Goal: Download file/media

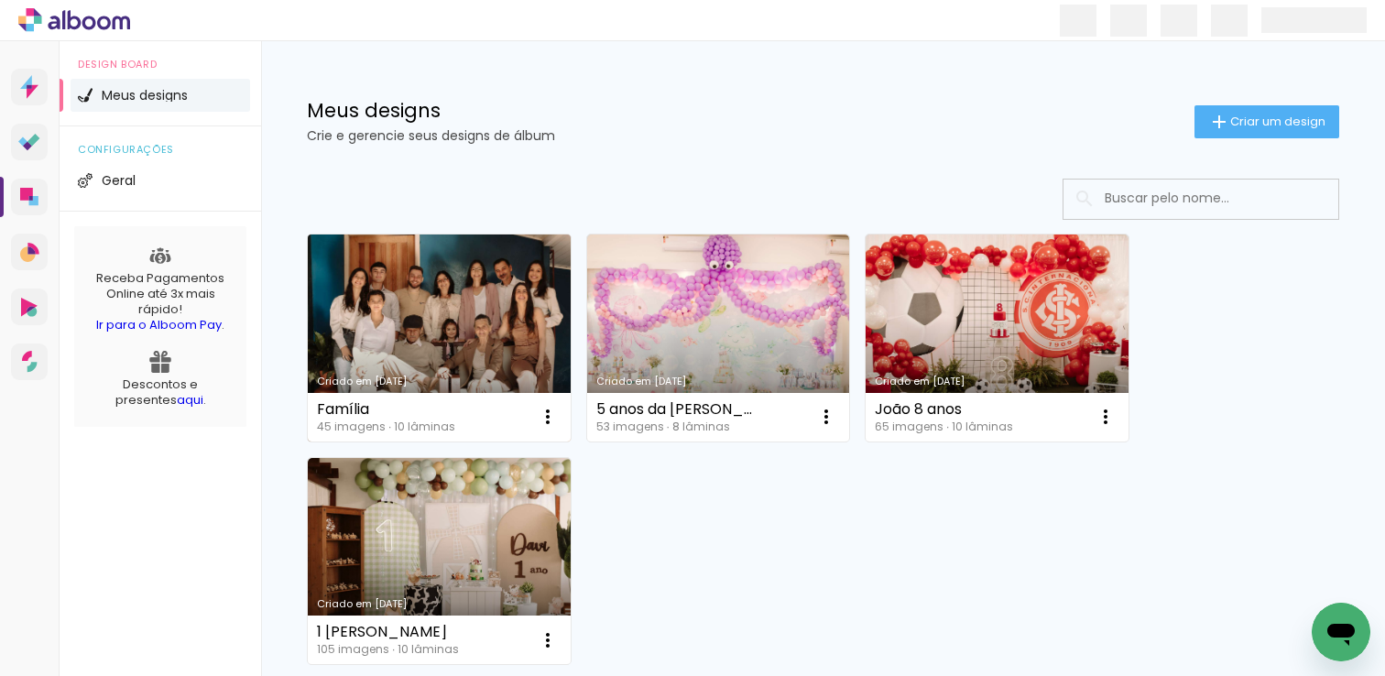
click at [416, 332] on link "Criado em [DATE]" at bounding box center [439, 337] width 263 height 207
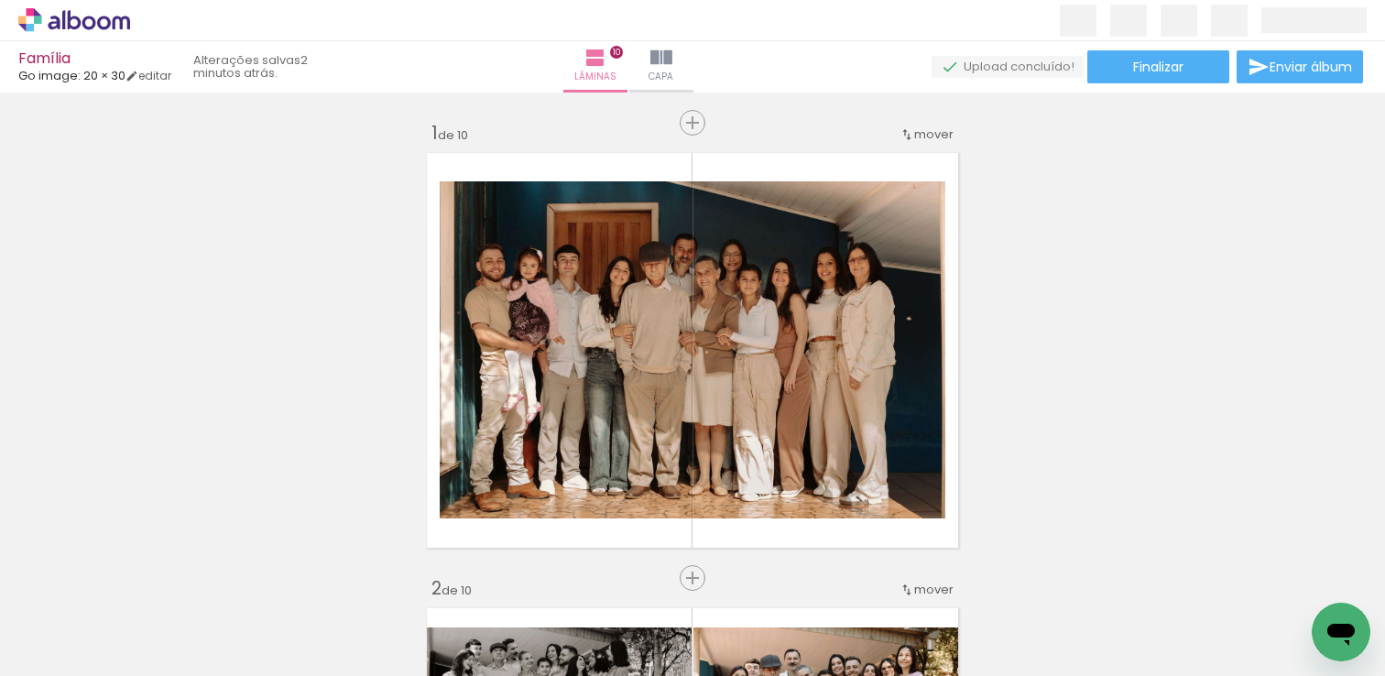
scroll to position [0, 446]
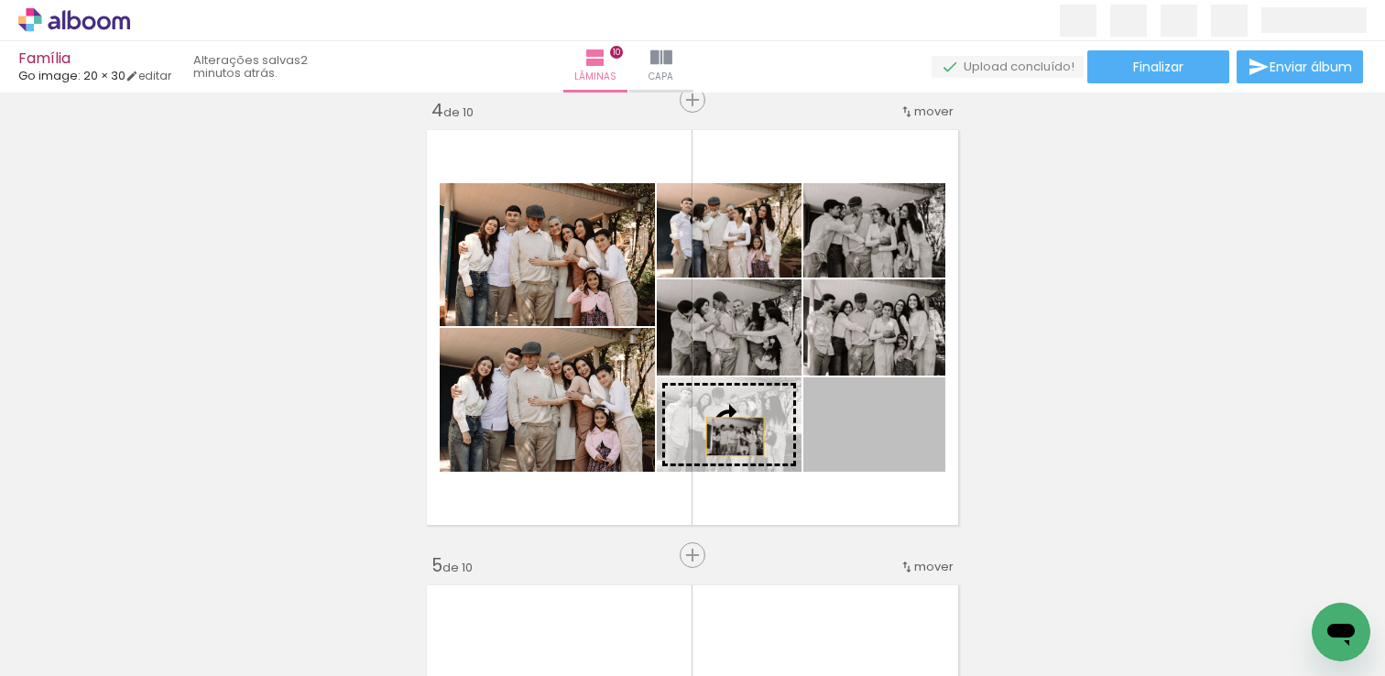
drag, startPoint x: 911, startPoint y: 439, endPoint x: 728, endPoint y: 436, distance: 183.2
click at [0, 0] on slot at bounding box center [0, 0] width 0 height 0
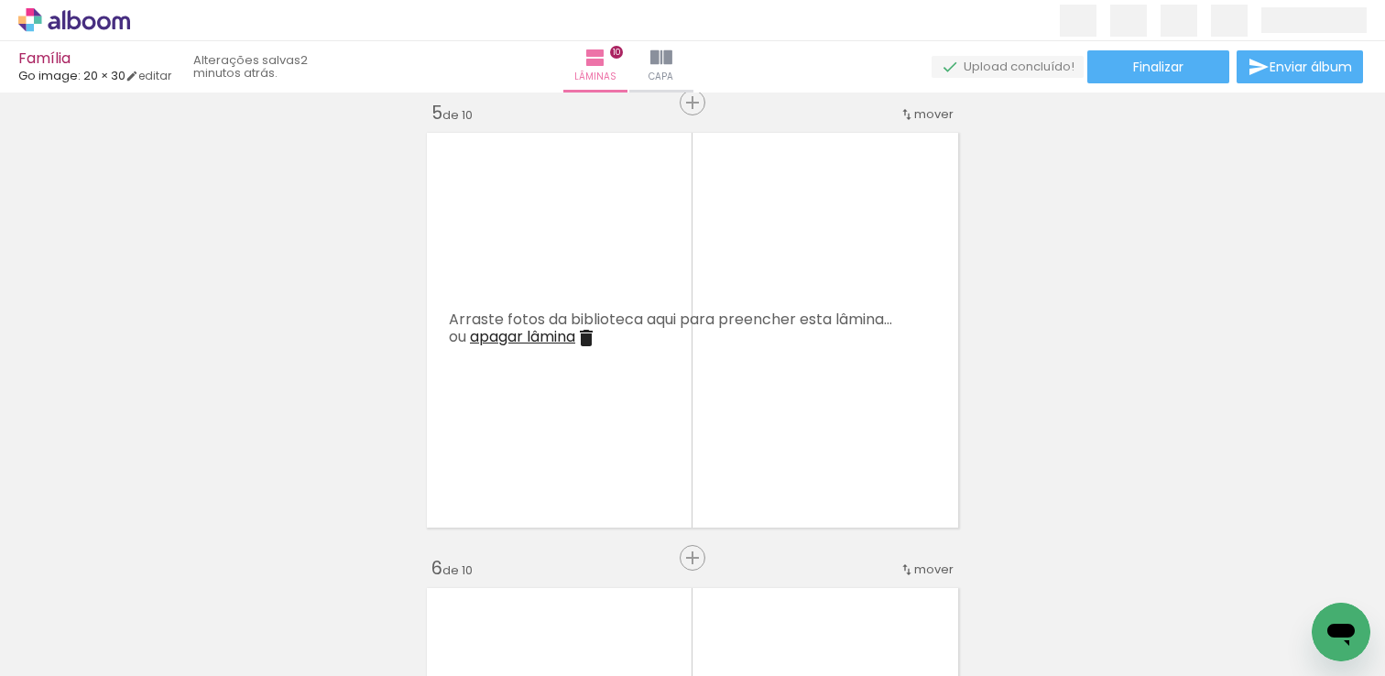
scroll to position [0, 2052]
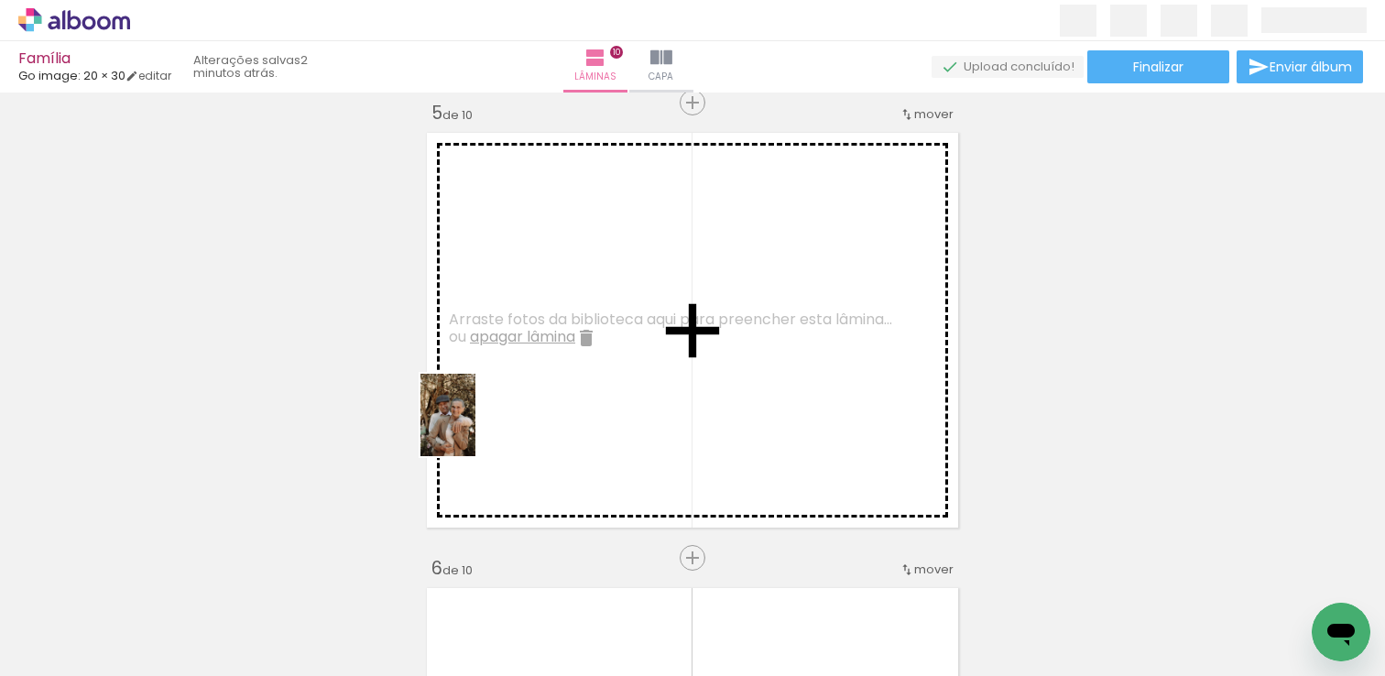
drag, startPoint x: 312, startPoint y: 642, endPoint x: 481, endPoint y: 498, distance: 221.5
click at [476, 429] on quentale-workspace at bounding box center [692, 338] width 1385 height 676
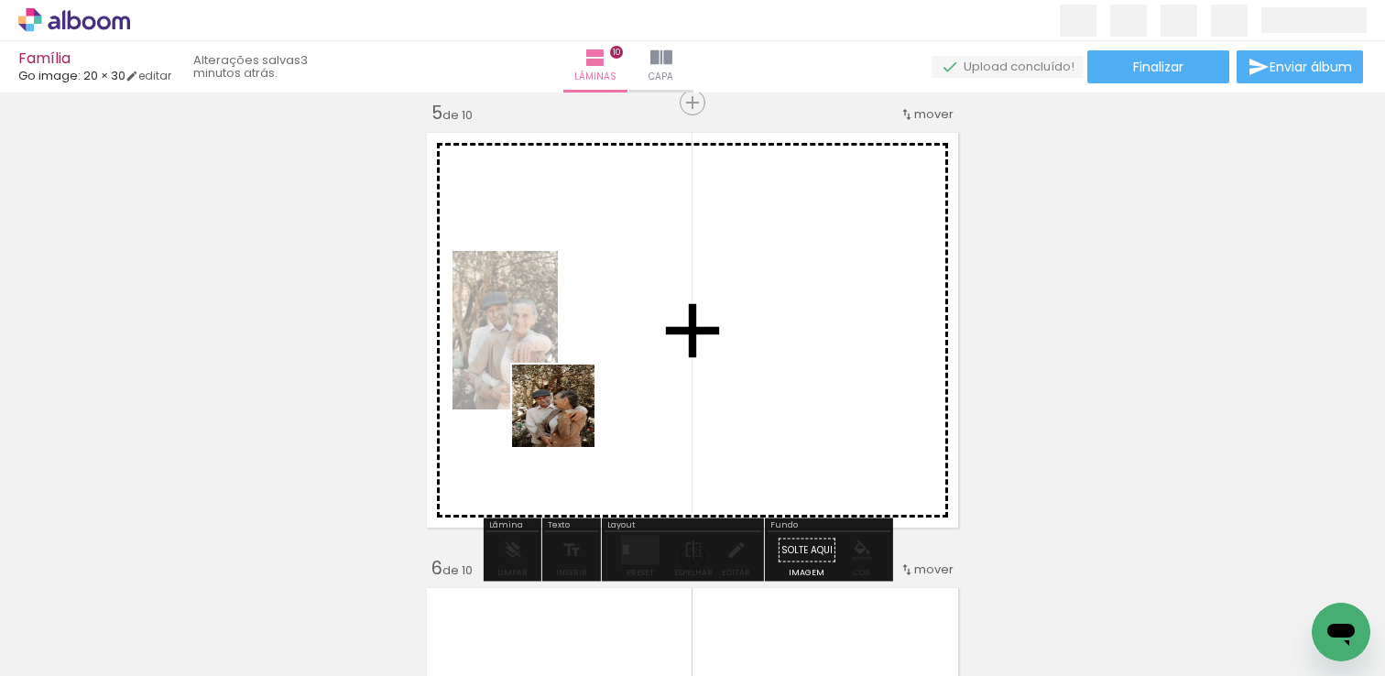
drag, startPoint x: 419, startPoint y: 620, endPoint x: 567, endPoint y: 420, distance: 248.2
click at [568, 419] on quentale-workspace at bounding box center [692, 338] width 1385 height 676
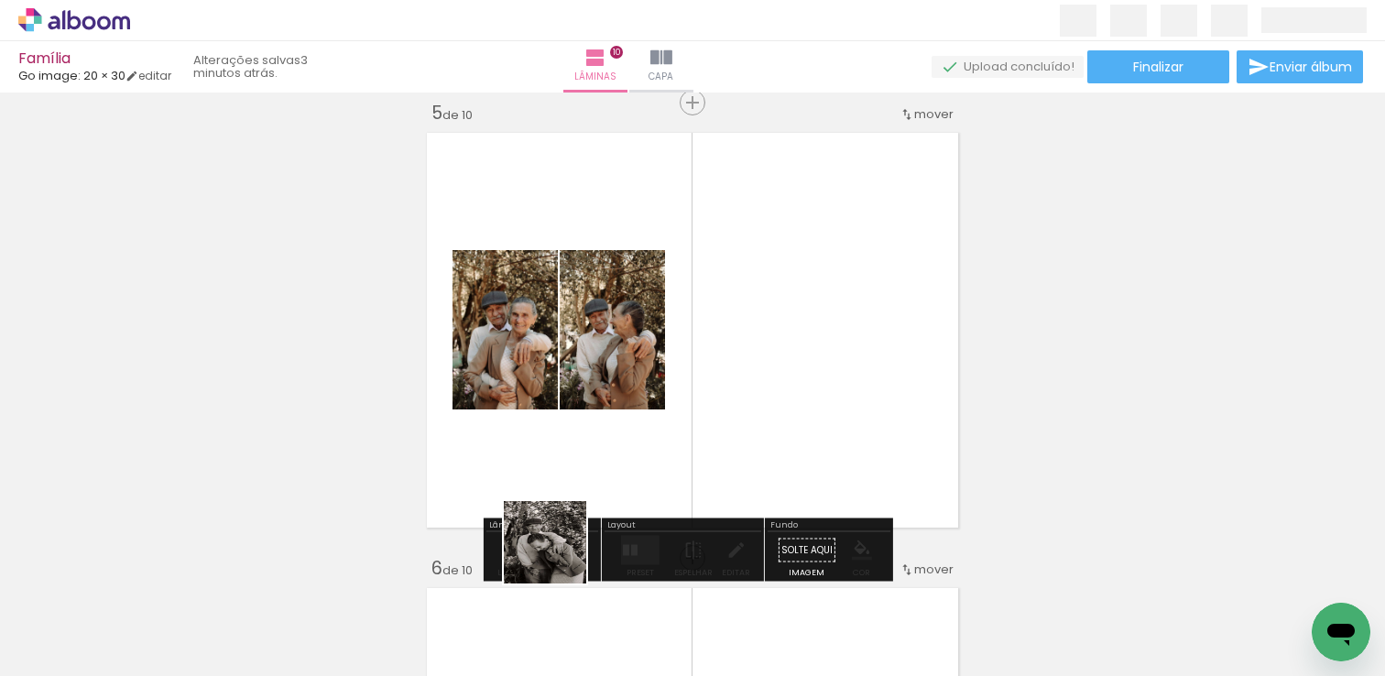
drag, startPoint x: 484, startPoint y: 619, endPoint x: 763, endPoint y: 411, distance: 347.5
click at [764, 409] on quentale-workspace at bounding box center [692, 338] width 1385 height 676
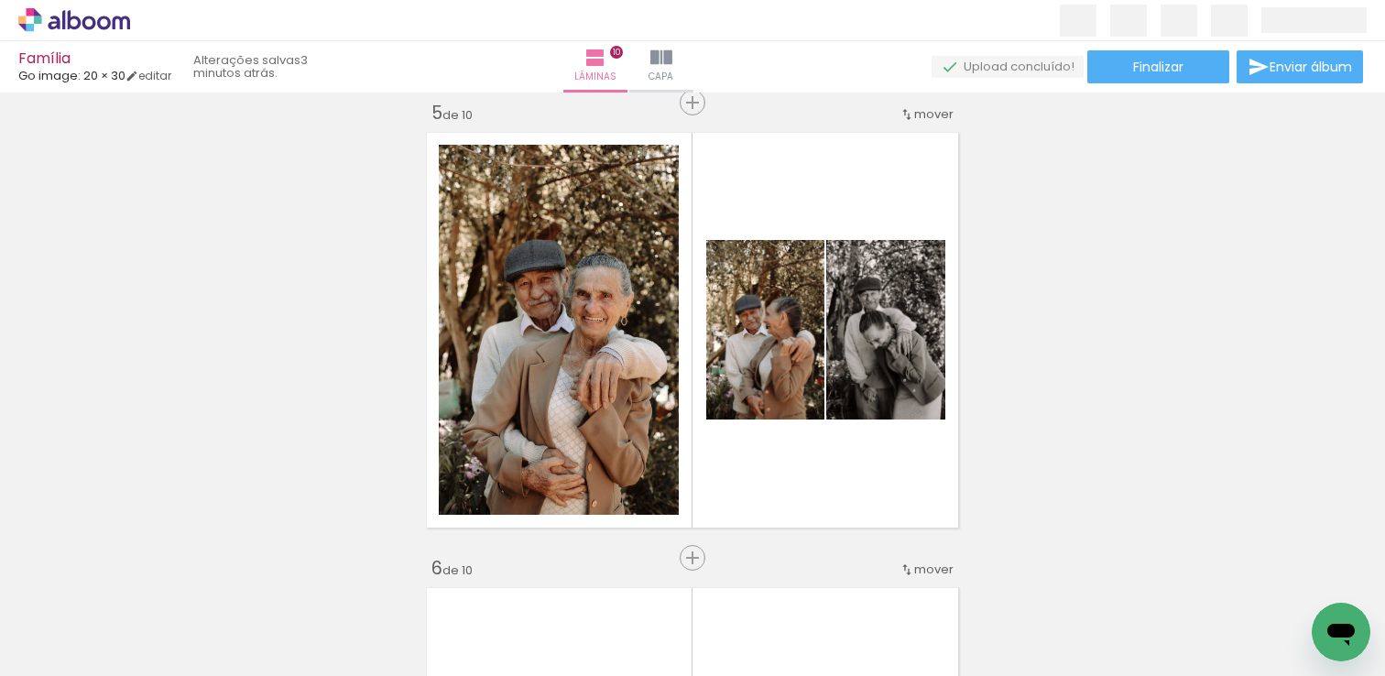
scroll to position [0, 1988]
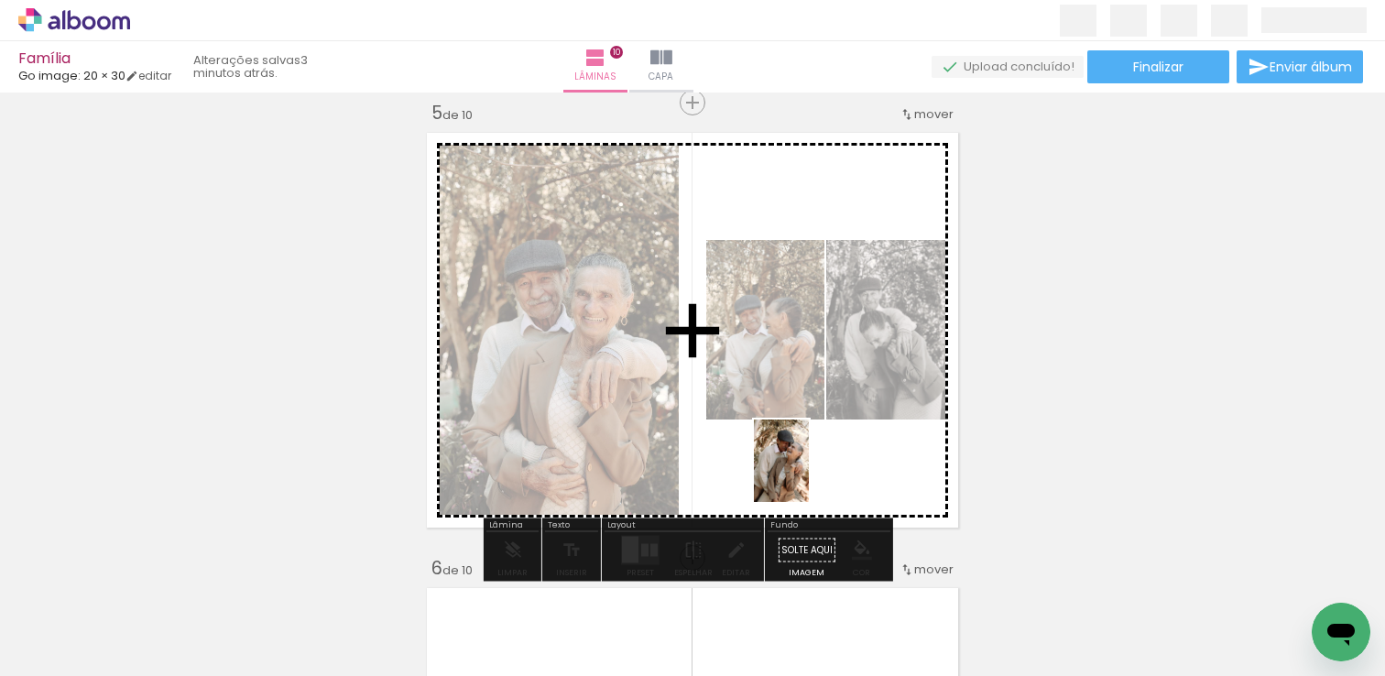
drag, startPoint x: 691, startPoint y: 628, endPoint x: 809, endPoint y: 474, distance: 194.0
click at [809, 474] on quentale-workspace at bounding box center [692, 338] width 1385 height 676
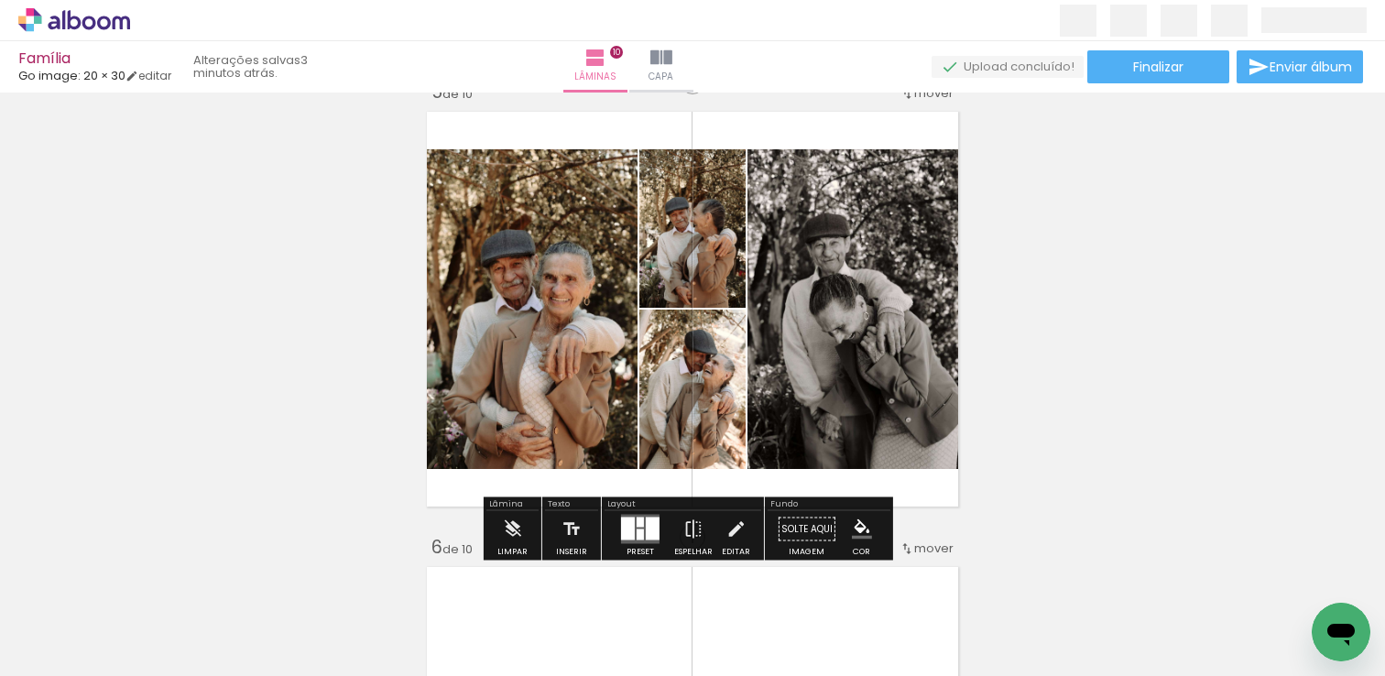
scroll to position [1858, 0]
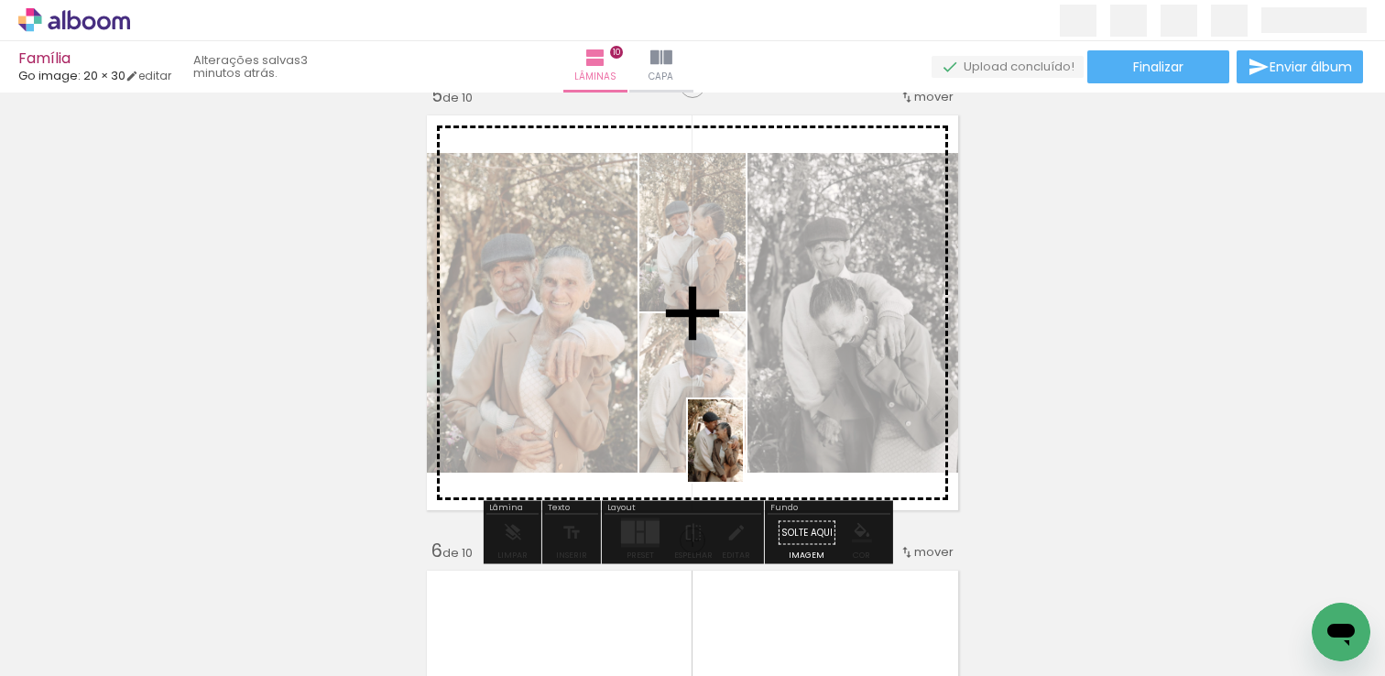
drag, startPoint x: 767, startPoint y: 576, endPoint x: 743, endPoint y: 454, distance: 124.1
click at [743, 454] on quentale-workspace at bounding box center [692, 338] width 1385 height 676
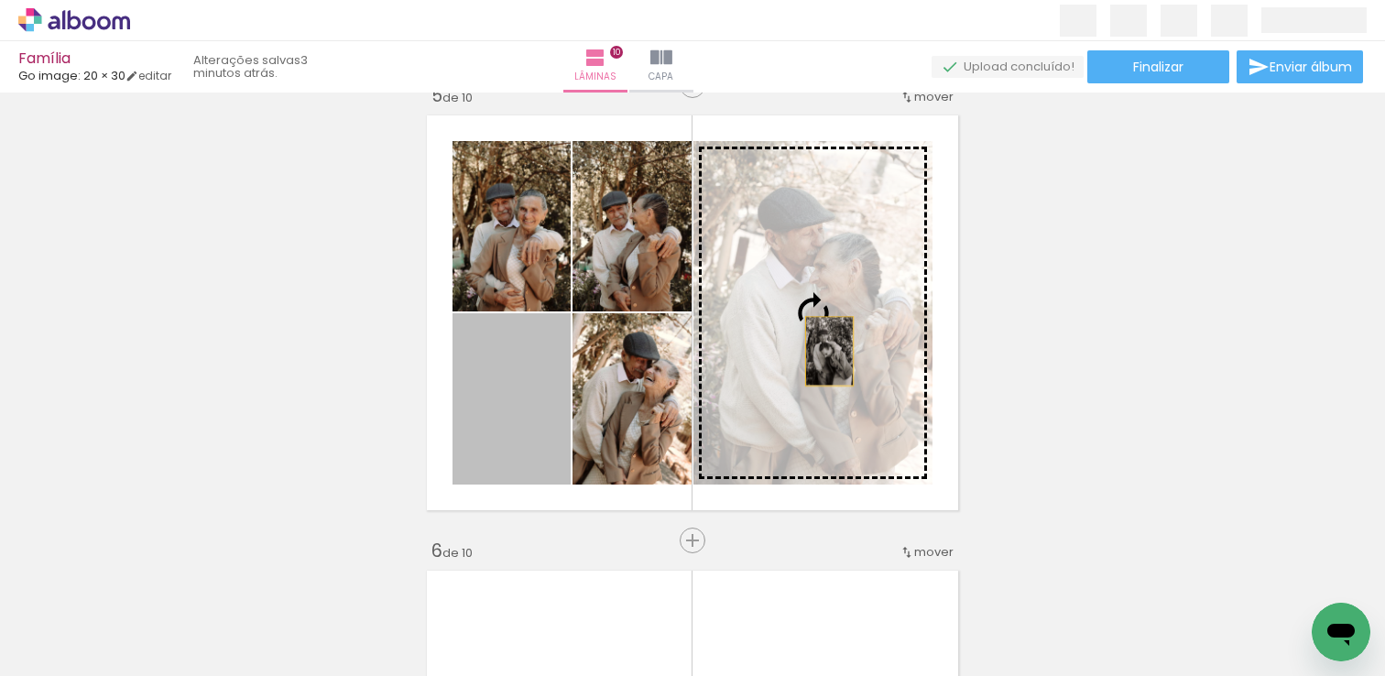
drag, startPoint x: 537, startPoint y: 446, endPoint x: 840, endPoint y: 348, distance: 318.6
click at [0, 0] on slot at bounding box center [0, 0] width 0 height 0
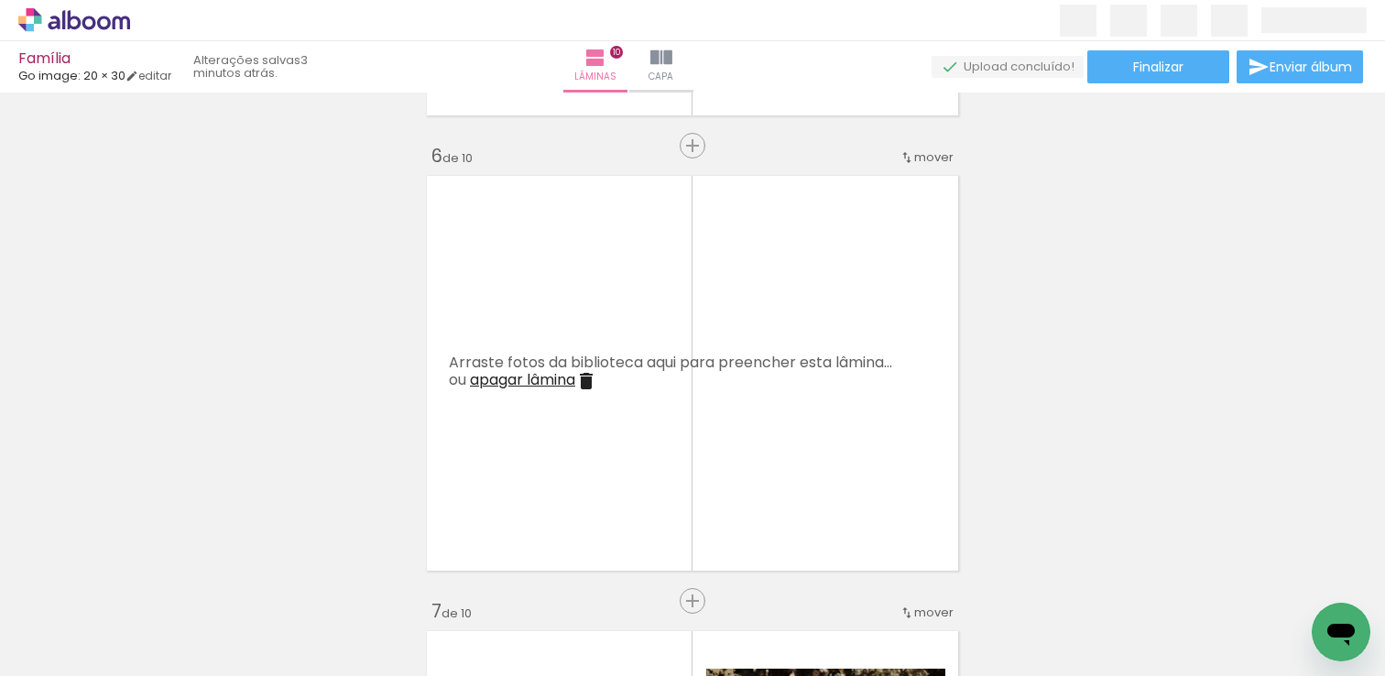
scroll to position [0, 3387]
drag, startPoint x: 1109, startPoint y: 626, endPoint x: 703, endPoint y: 392, distance: 468.1
click at [703, 392] on quentale-workspace at bounding box center [692, 338] width 1385 height 676
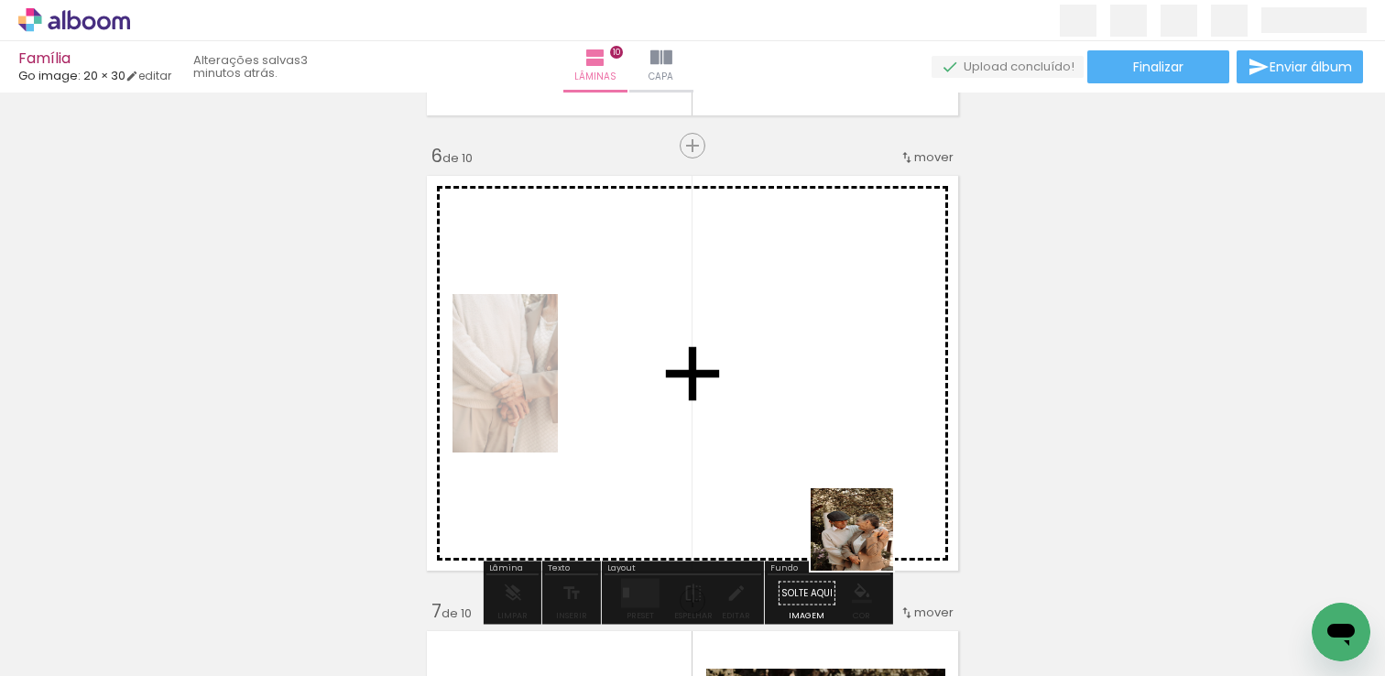
drag, startPoint x: 907, startPoint y: 627, endPoint x: 769, endPoint y: 358, distance: 302.3
click at [753, 350] on quentale-workspace at bounding box center [692, 338] width 1385 height 676
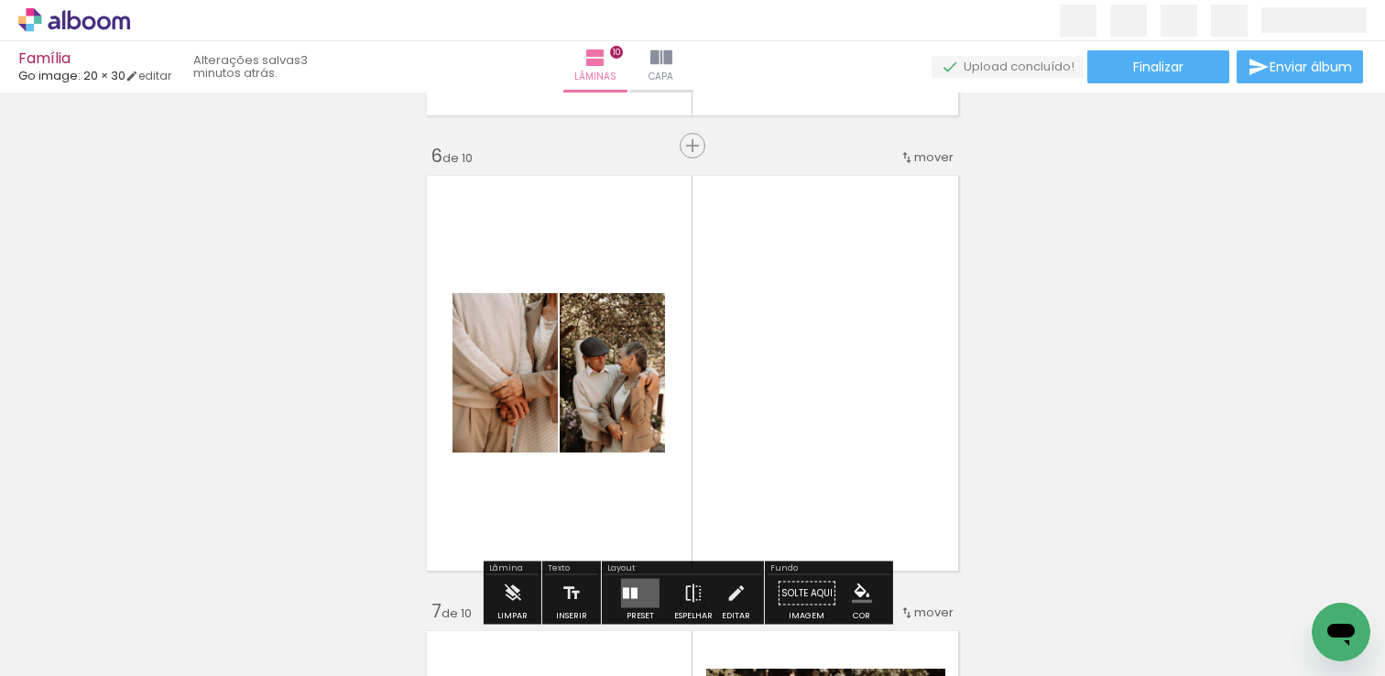
drag, startPoint x: 1010, startPoint y: 627, endPoint x: 789, endPoint y: 393, distance: 322.0
click at [789, 393] on quentale-workspace at bounding box center [692, 338] width 1385 height 676
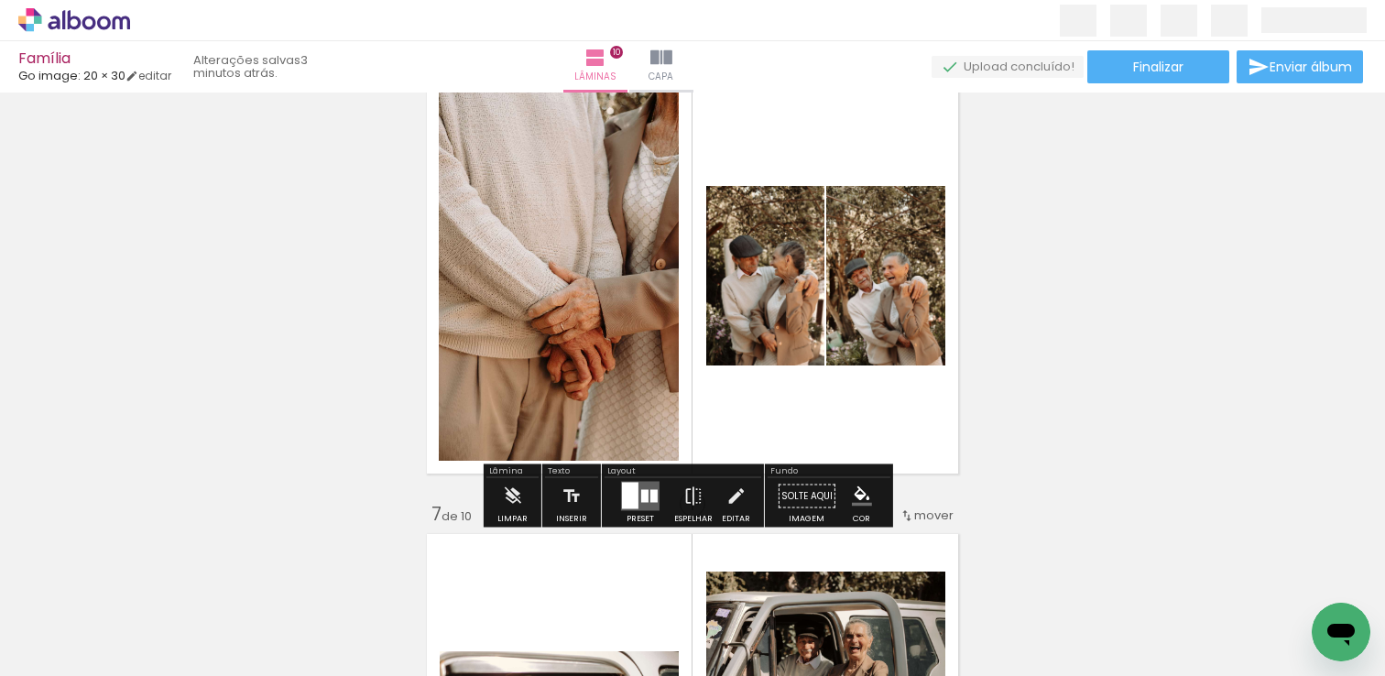
scroll to position [2346, 0]
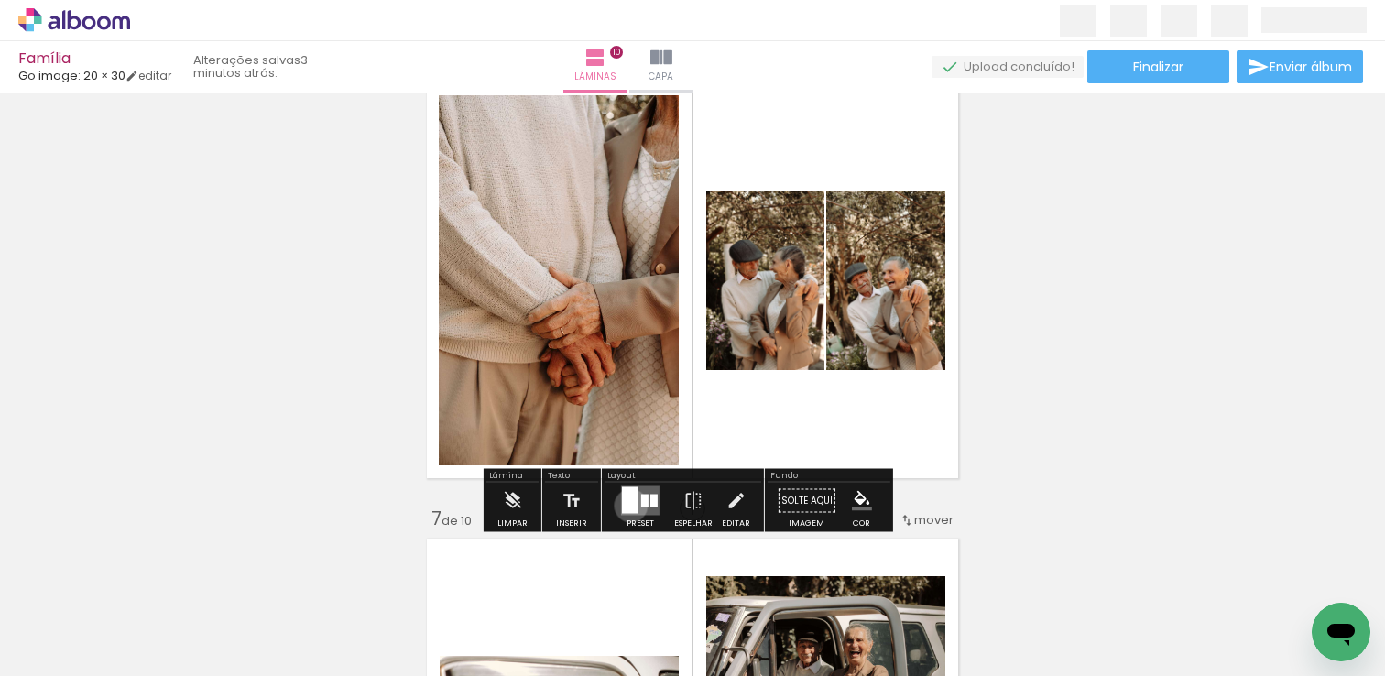
click at [626, 505] on div at bounding box center [630, 500] width 16 height 27
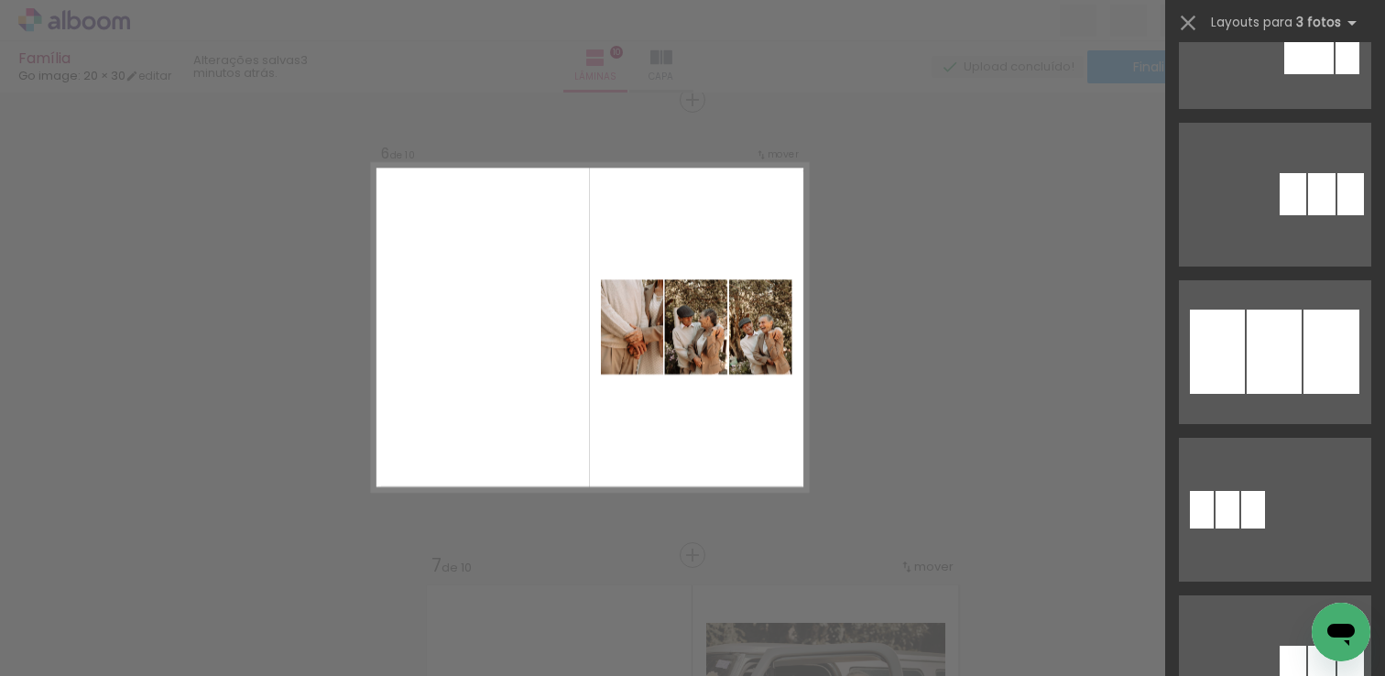
scroll to position [1050, 0]
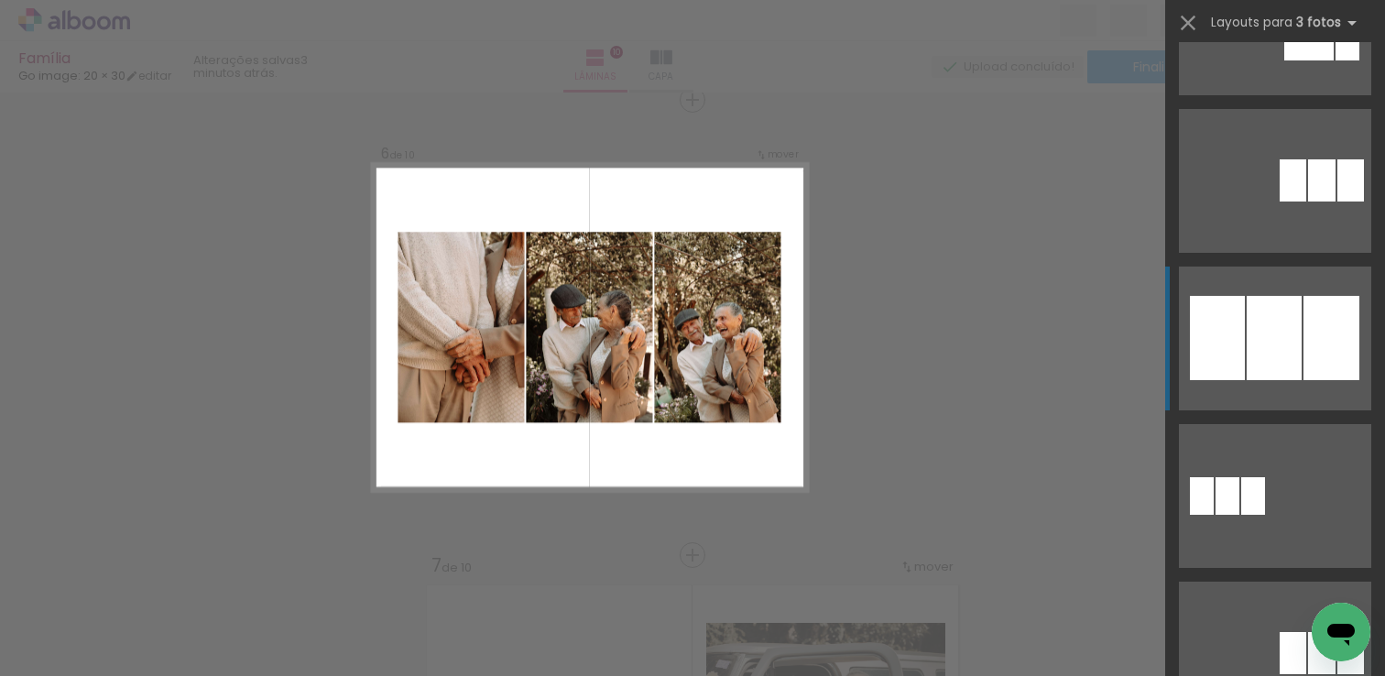
click at [1247, 368] on div at bounding box center [1274, 338] width 55 height 84
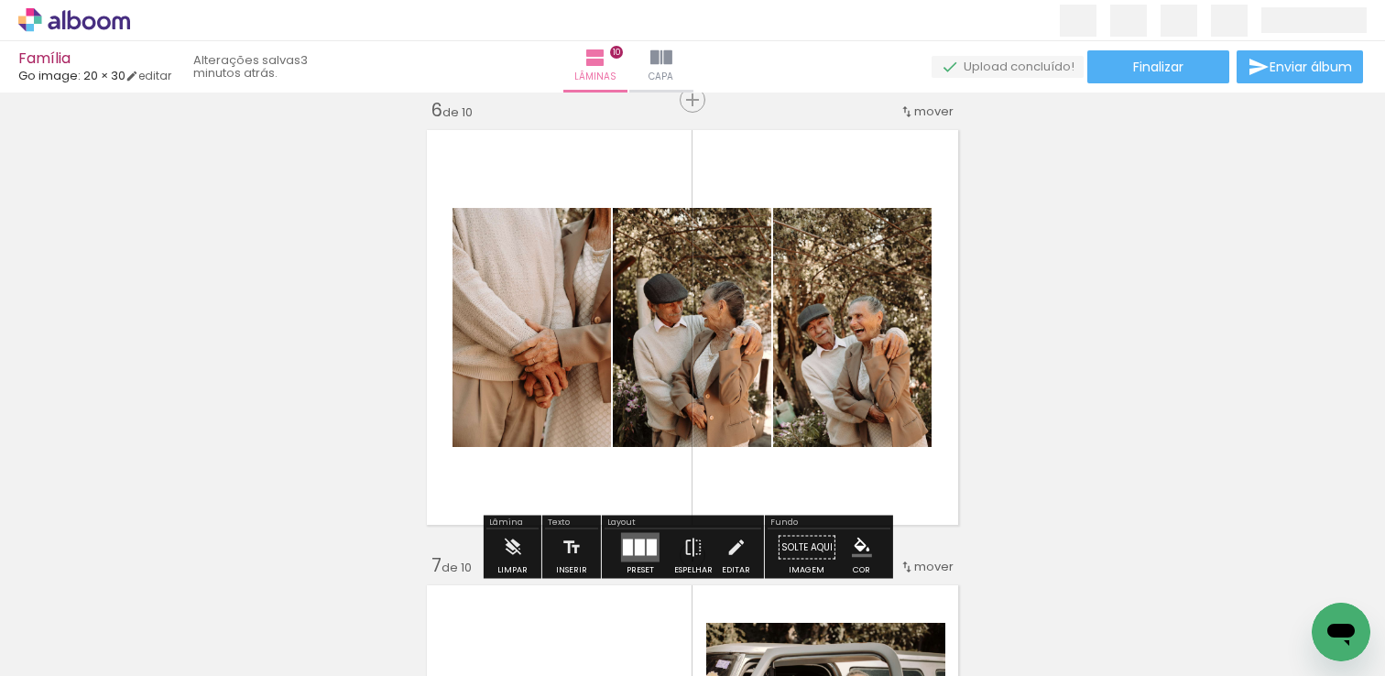
click at [1101, 329] on div "Inserir lâmina 1 de 10 Inserir lâmina 2 de 10 Inserir lâmina 3 de 10 Inserir lâ…" at bounding box center [692, 304] width 1385 height 5008
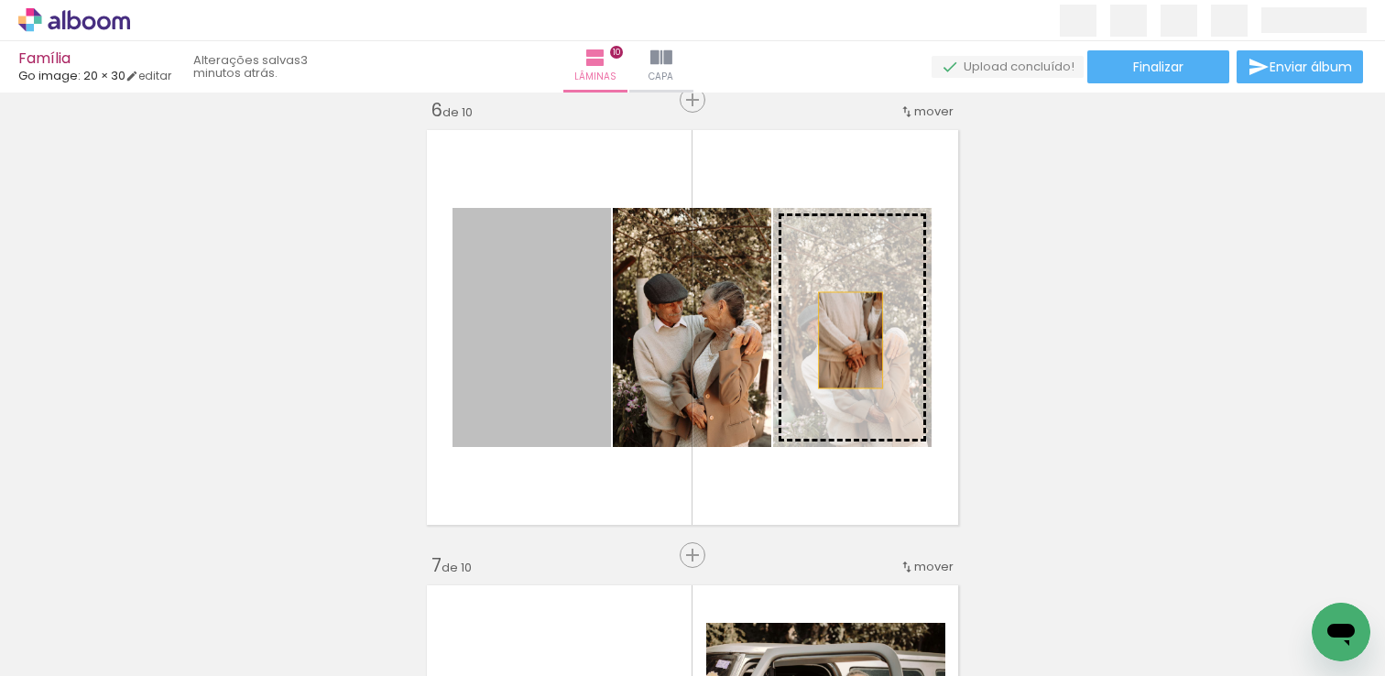
drag, startPoint x: 522, startPoint y: 356, endPoint x: 844, endPoint y: 340, distance: 321.9
click at [0, 0] on slot at bounding box center [0, 0] width 0 height 0
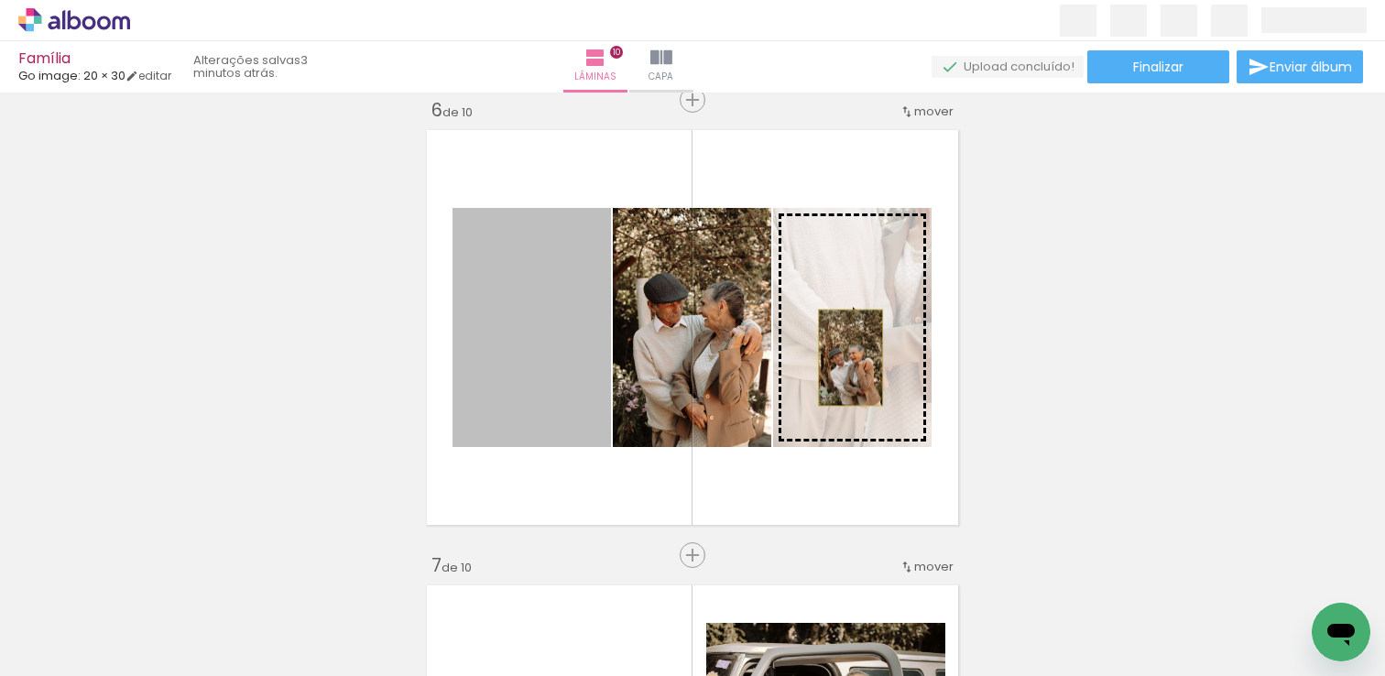
drag, startPoint x: 537, startPoint y: 382, endPoint x: 844, endPoint y: 357, distance: 307.8
click at [0, 0] on slot at bounding box center [0, 0] width 0 height 0
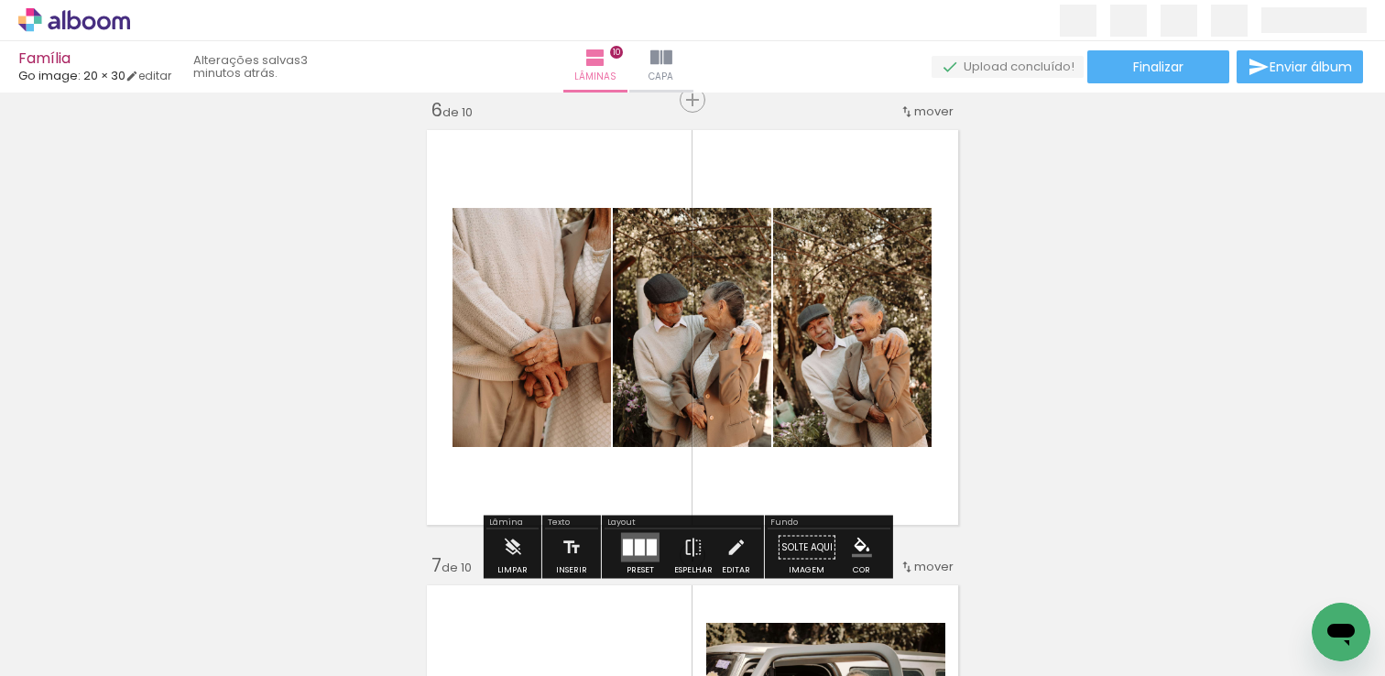
click at [1025, 354] on div "Inserir lâmina 1 de 10 Inserir lâmina 2 de 10 Inserir lâmina 3 de 10 Inserir lâ…" at bounding box center [692, 304] width 1385 height 5008
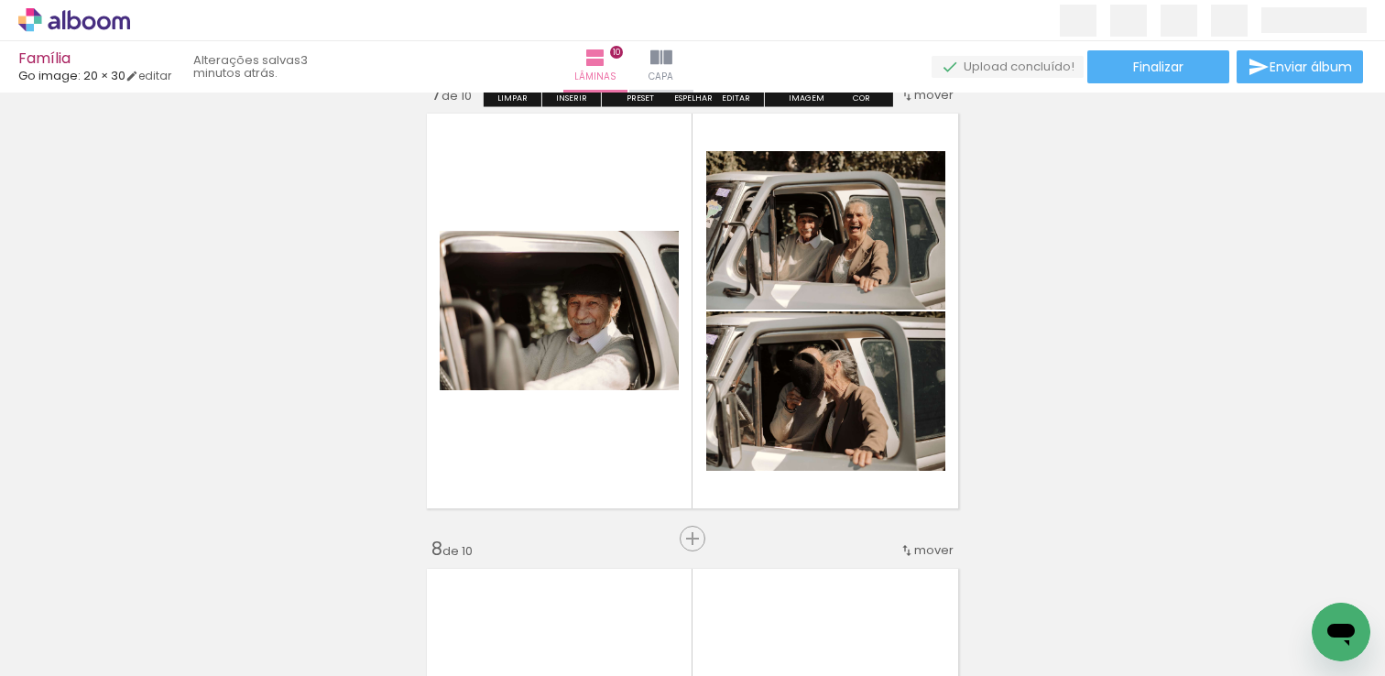
scroll to position [2724, 0]
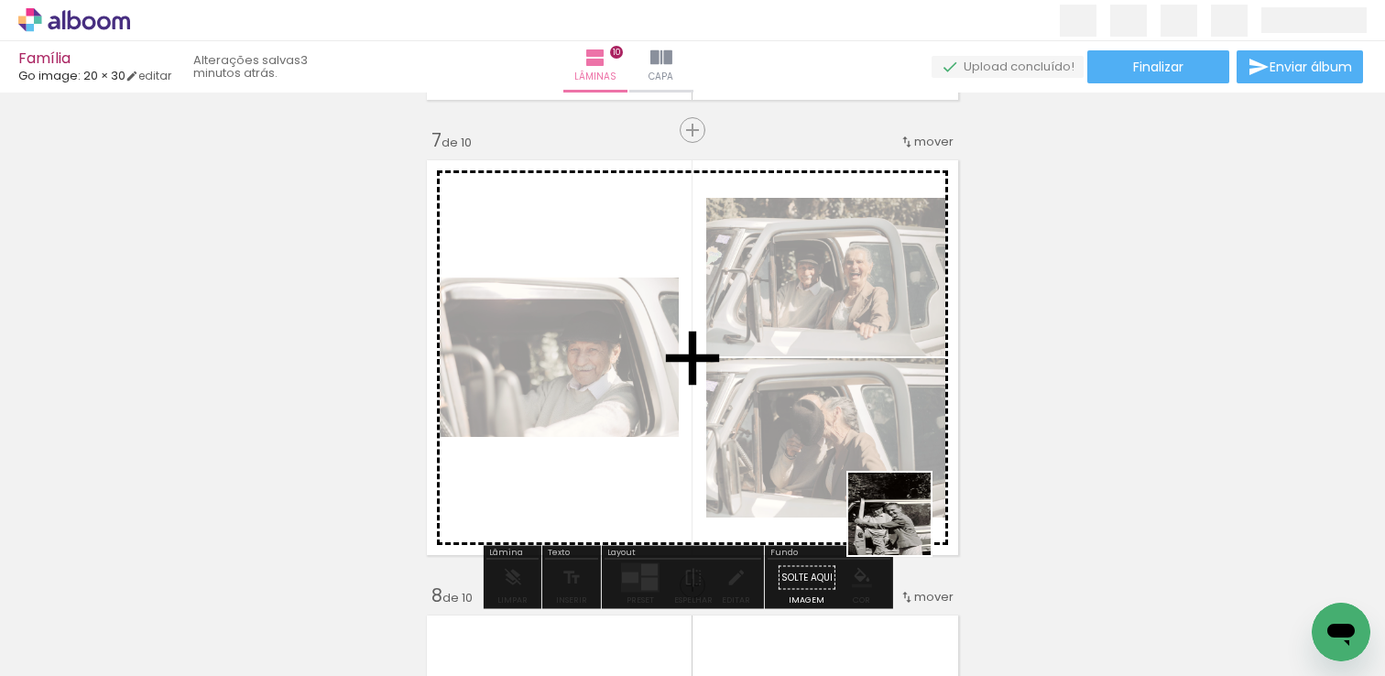
drag, startPoint x: 1207, startPoint y: 613, endPoint x: 808, endPoint y: 481, distance: 420.5
click at [808, 482] on quentale-workspace at bounding box center [692, 338] width 1385 height 676
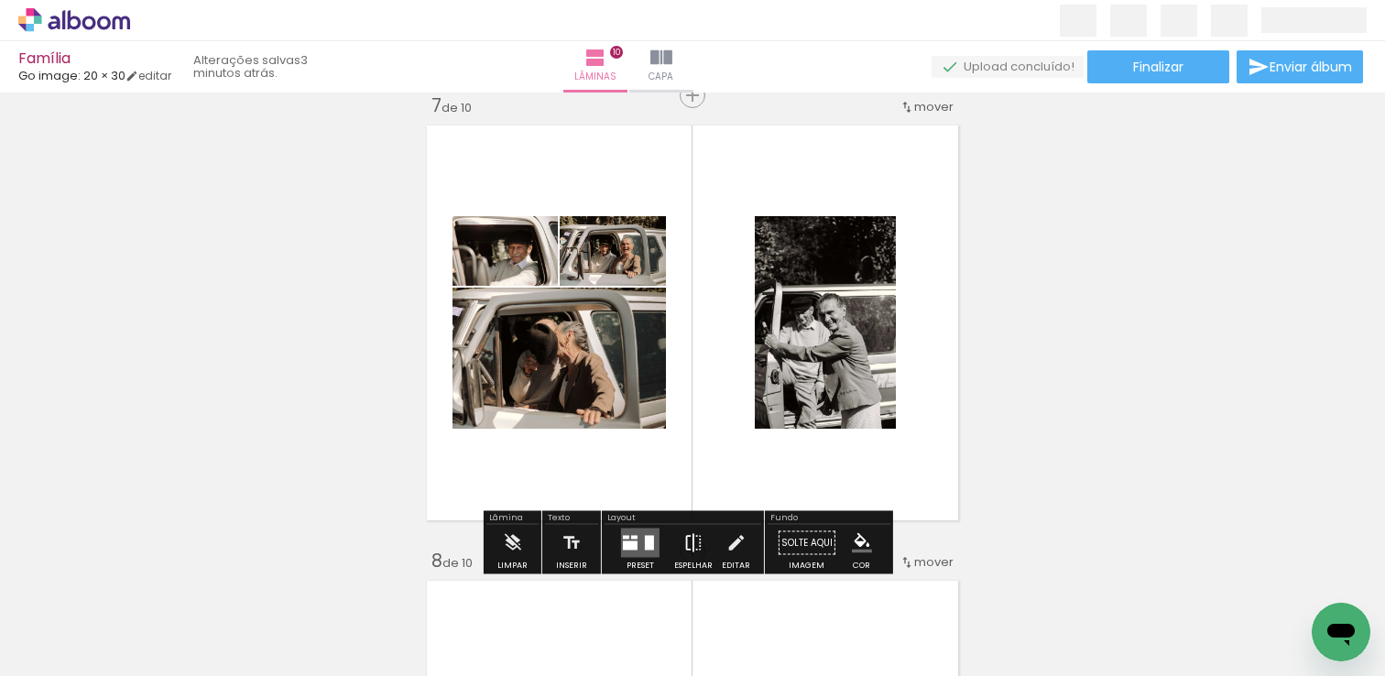
scroll to position [2773, 0]
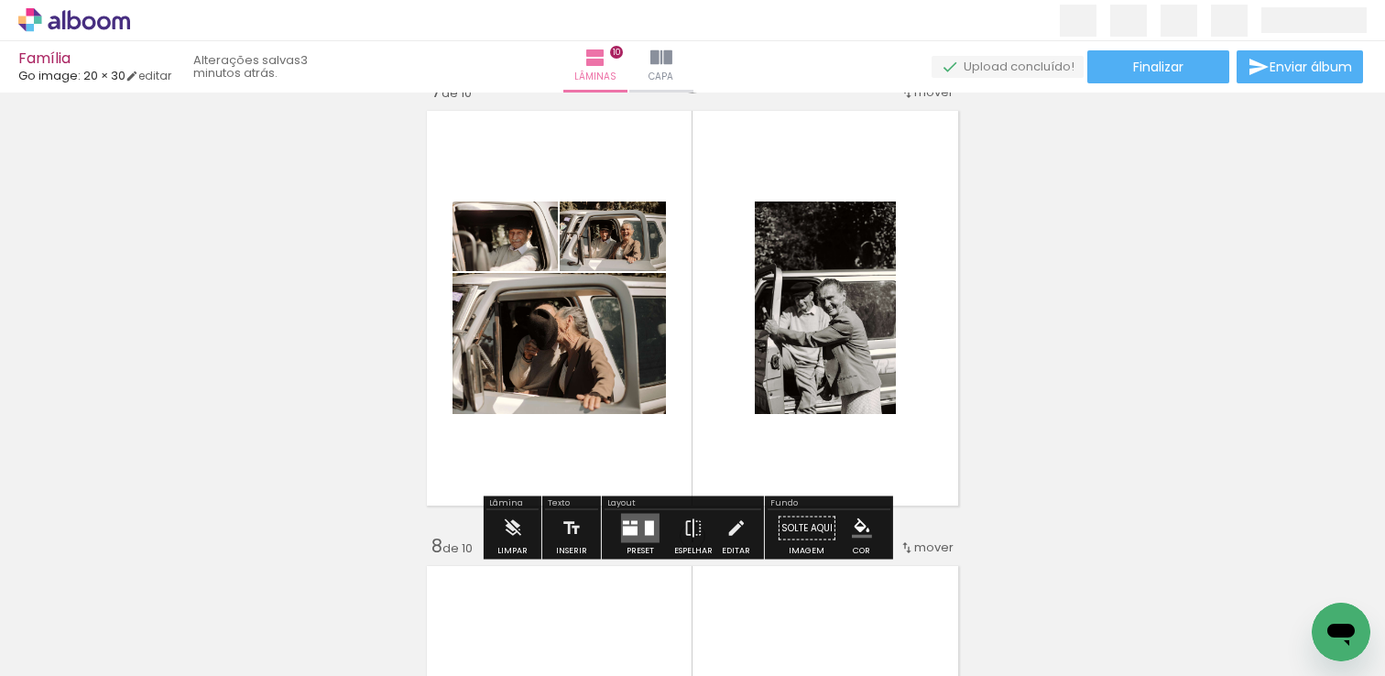
click at [637, 527] on quentale-layouter at bounding box center [640, 528] width 38 height 29
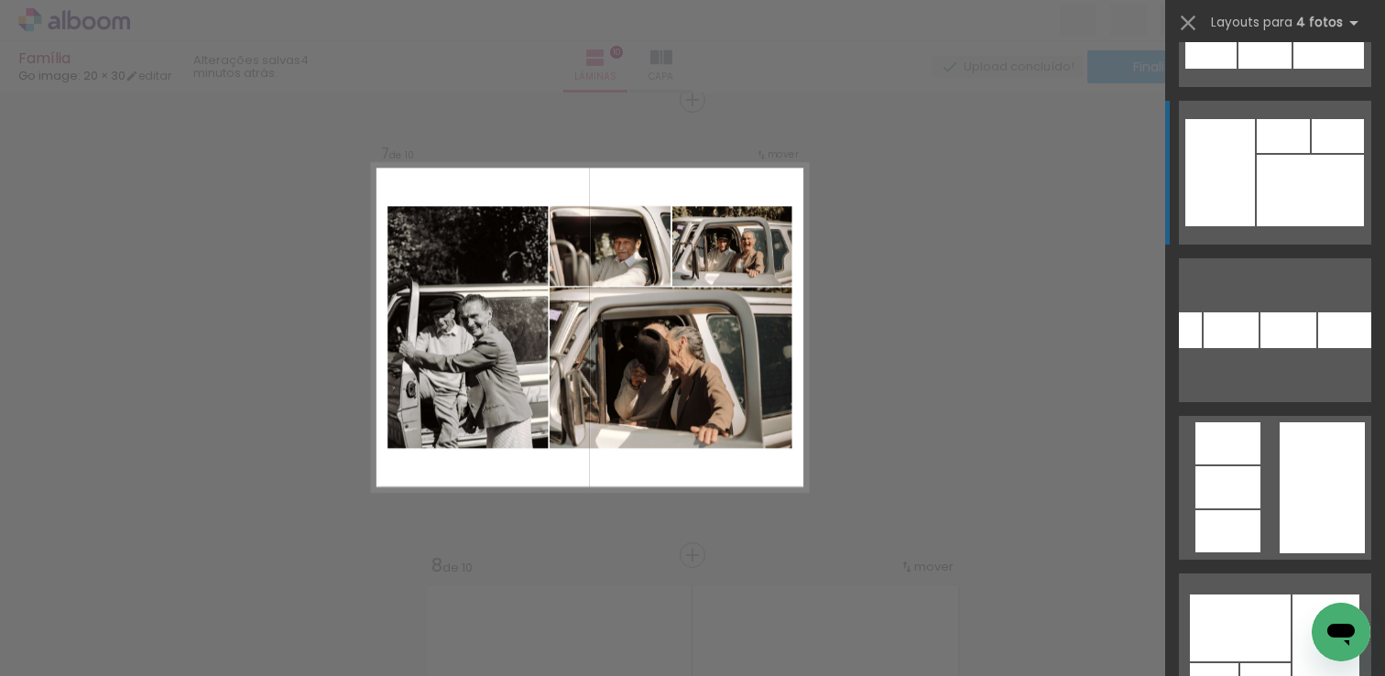
scroll to position [768, 0]
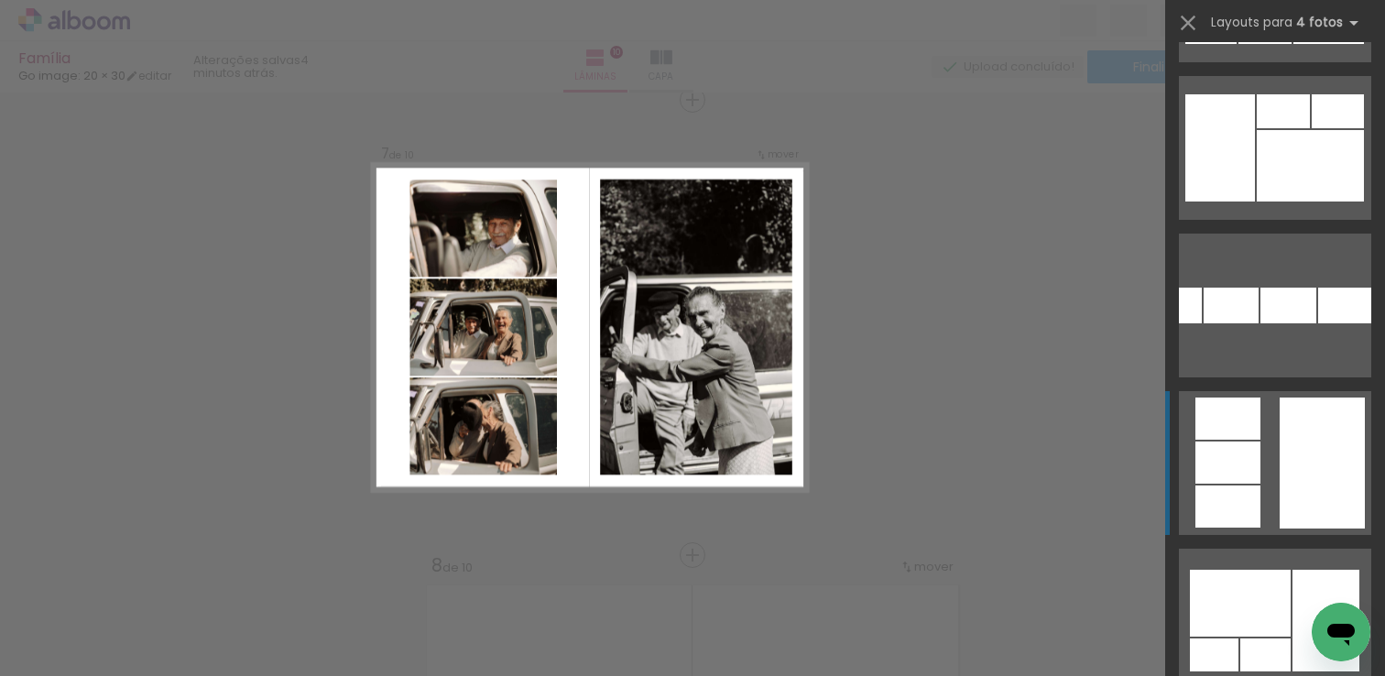
click at [1263, 469] on quentale-layouter at bounding box center [1275, 463] width 192 height 144
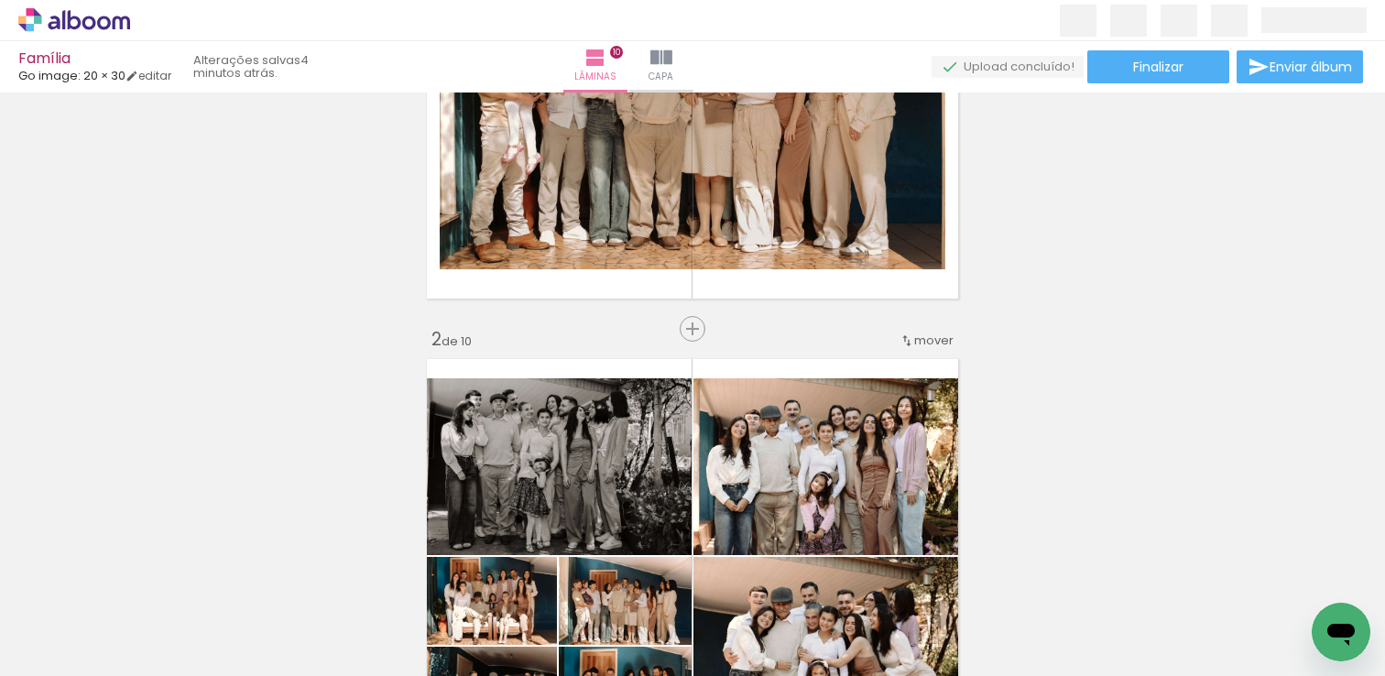
scroll to position [0, 0]
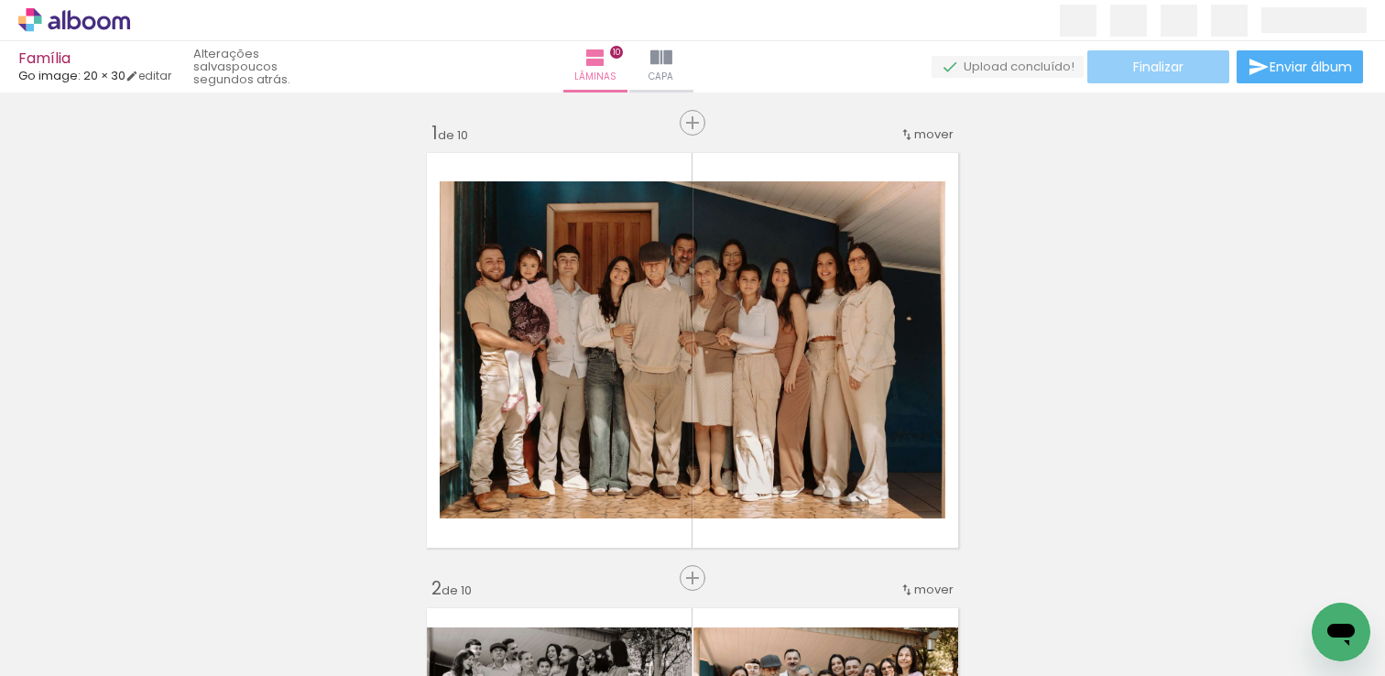
click at [1158, 78] on paper-button "Finalizar" at bounding box center [1158, 66] width 142 height 33
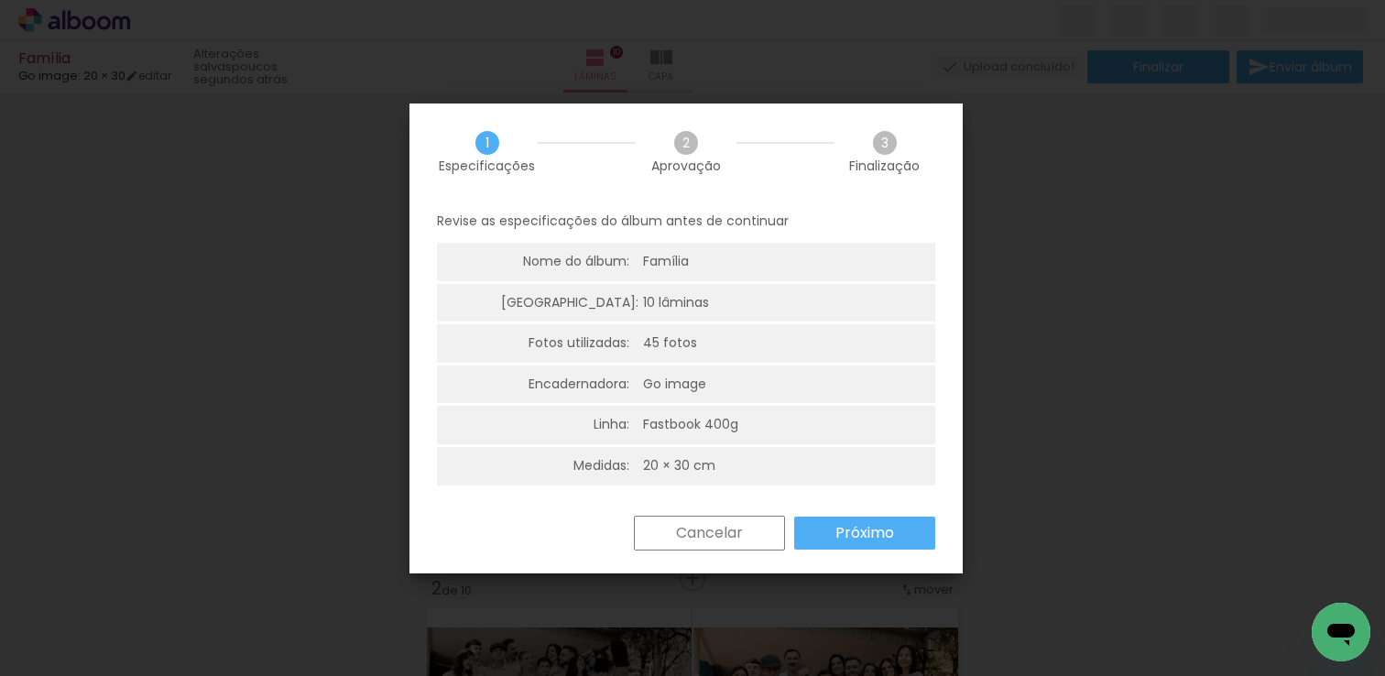
click at [0, 0] on slot "Próximo" at bounding box center [0, 0] width 0 height 0
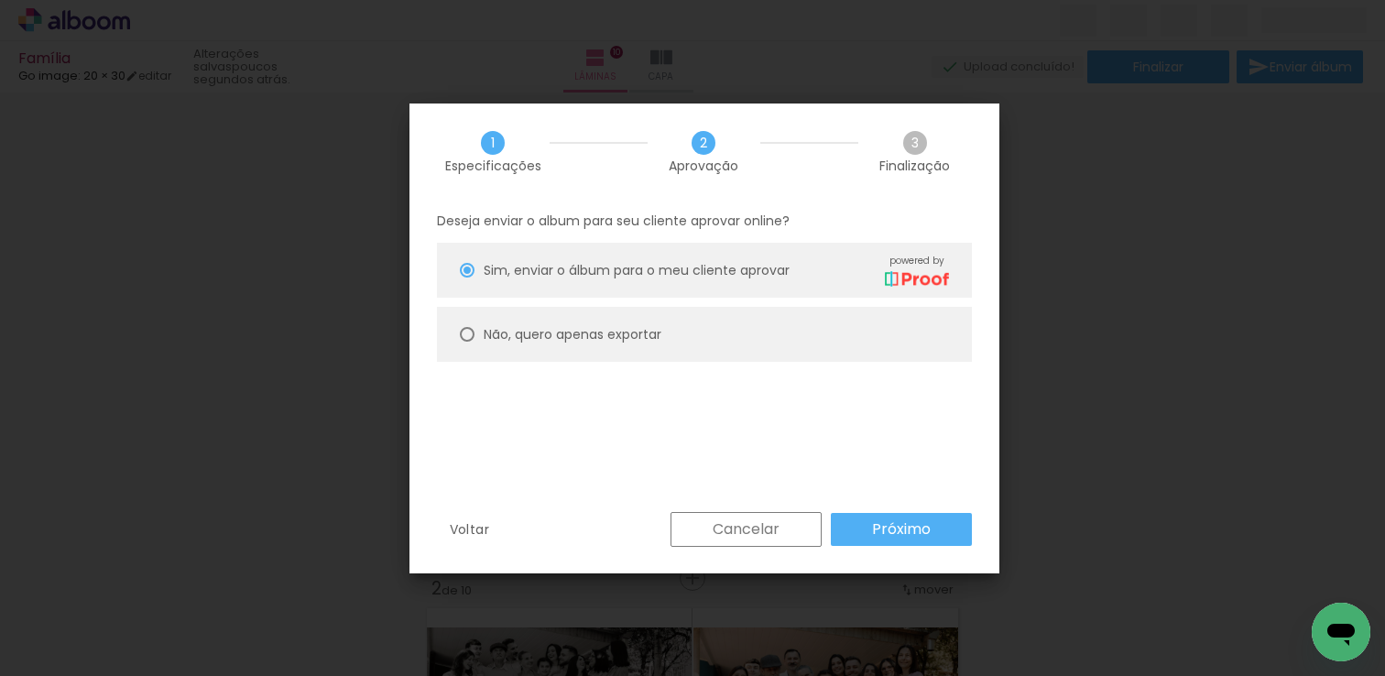
click at [527, 345] on paper-radio-button "Não, quero apenas exportar" at bounding box center [704, 334] width 535 height 55
type paper-radio-button "on"
click at [0, 0] on slot "Próximo" at bounding box center [0, 0] width 0 height 0
type input "Alta, 300 DPI"
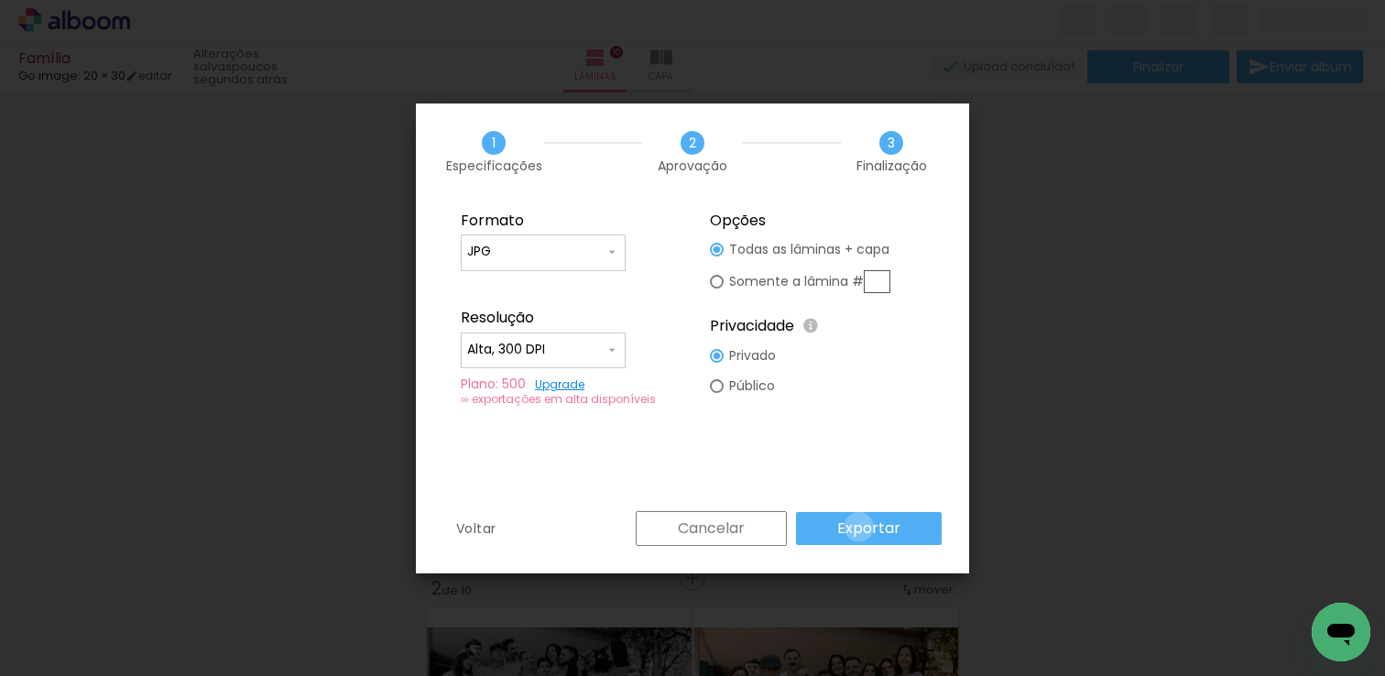
click at [0, 0] on slot "Exportar" at bounding box center [0, 0] width 0 height 0
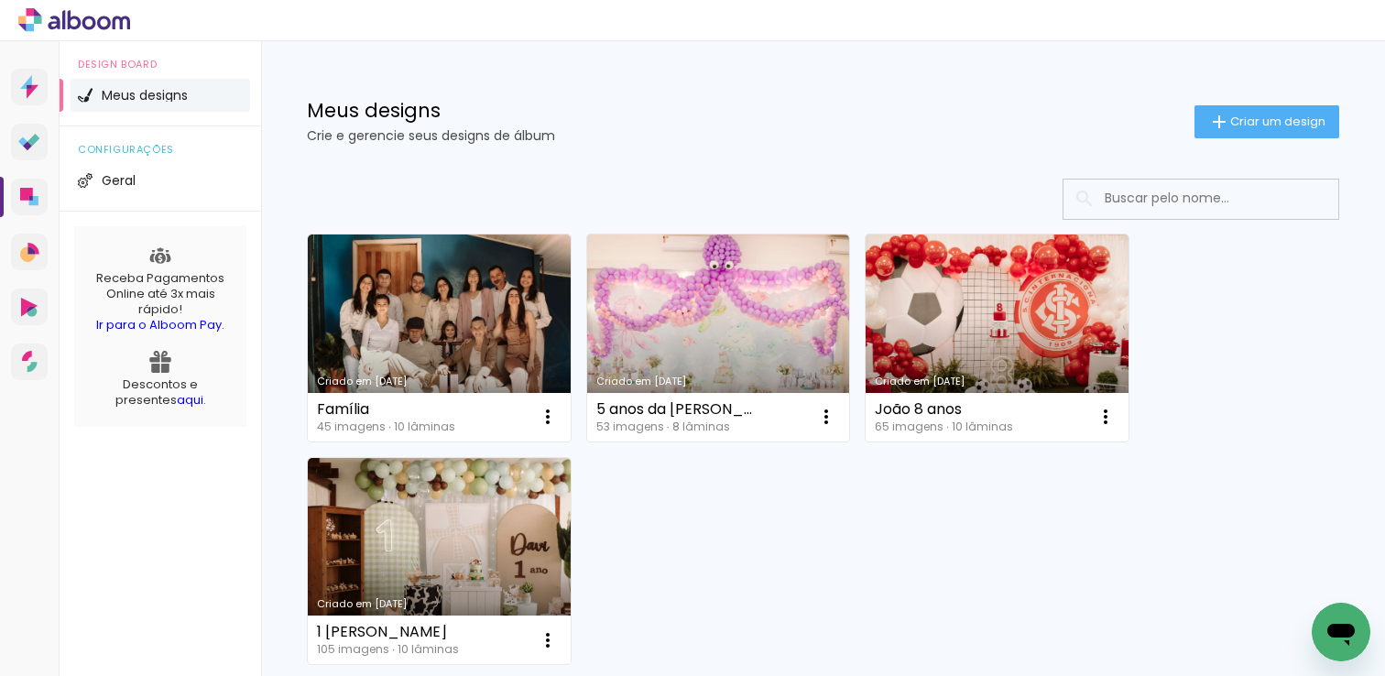
click at [95, 16] on icon at bounding box center [74, 20] width 112 height 24
click at [30, 131] on link "Proof Sistema de seleção e venda de fotos" at bounding box center [29, 142] width 37 height 37
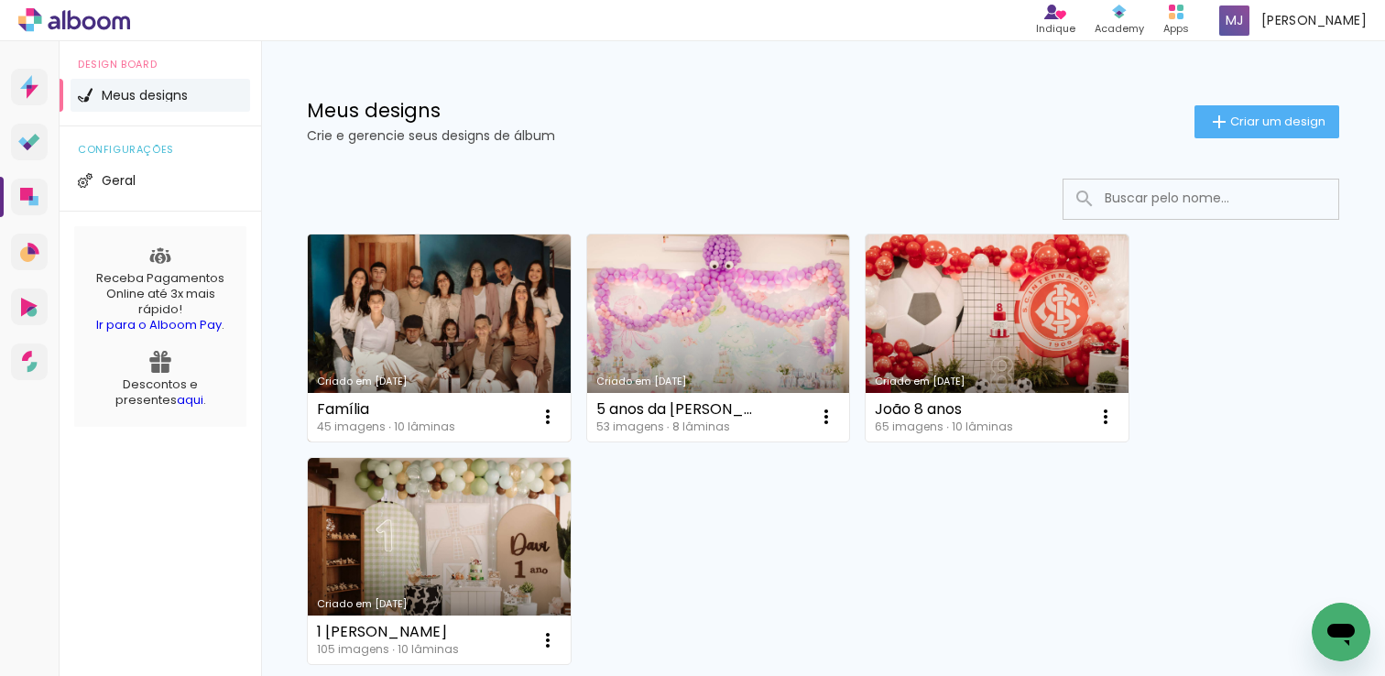
click at [433, 342] on link "Criado em [DATE]" at bounding box center [439, 337] width 263 height 207
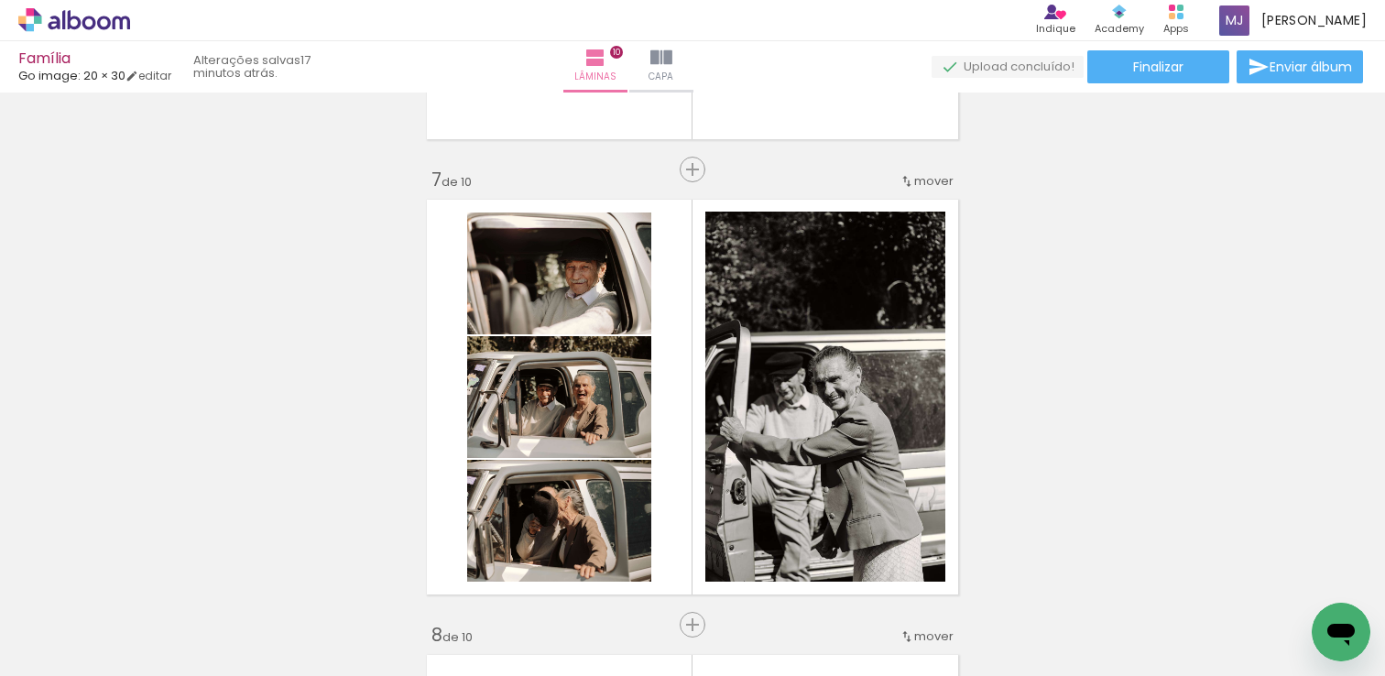
scroll to position [2675, 0]
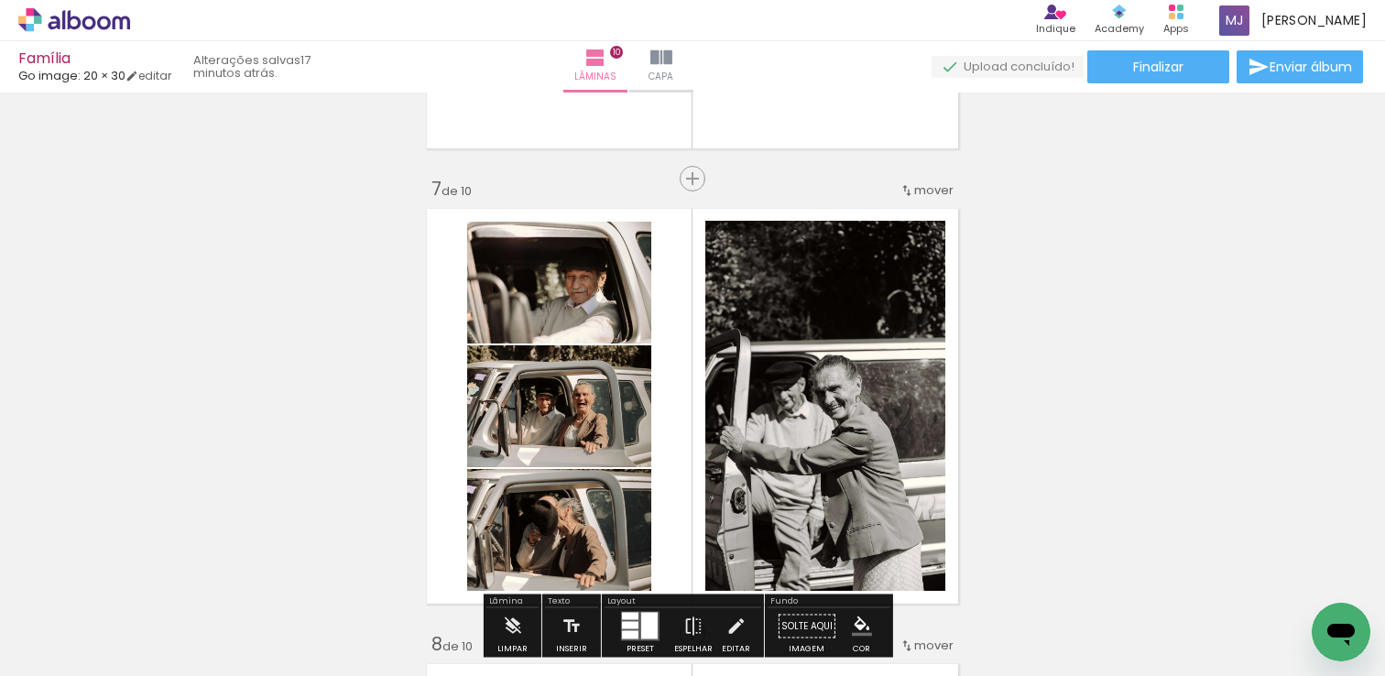
click at [938, 380] on quentale-layouter at bounding box center [692, 405] width 546 height 409
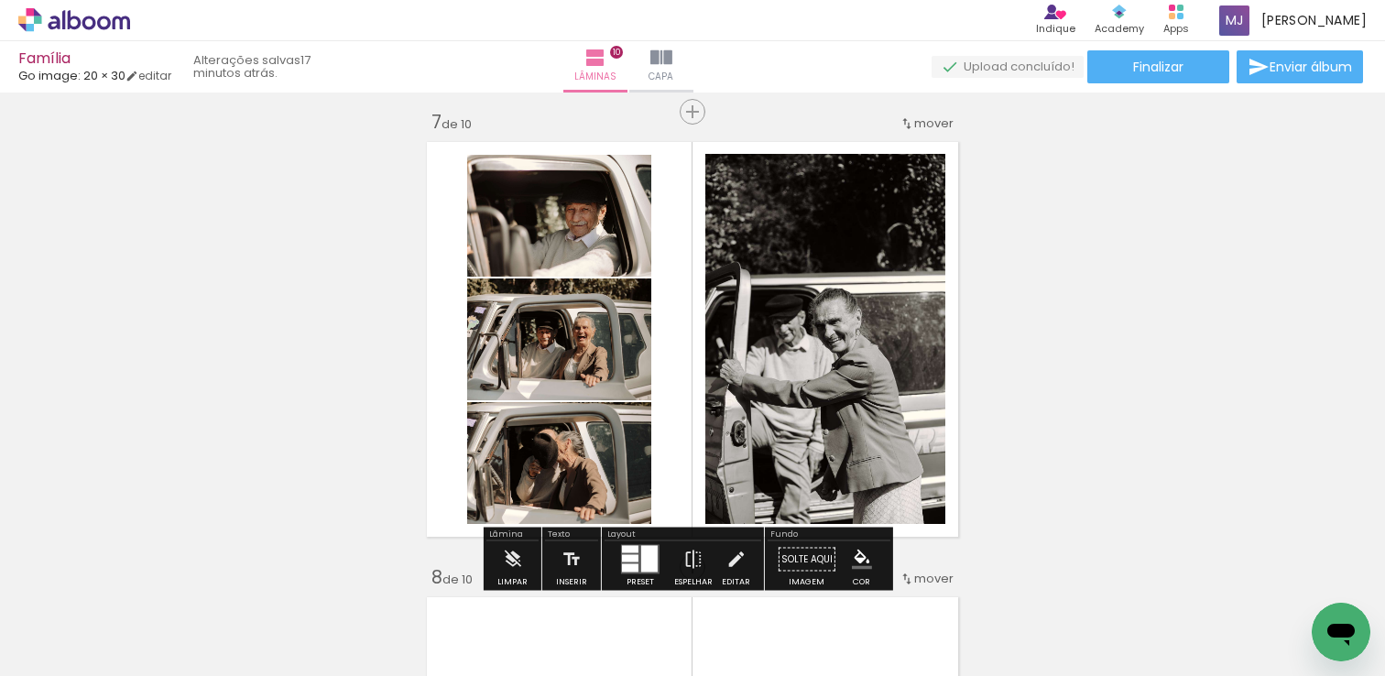
scroll to position [2744, 0]
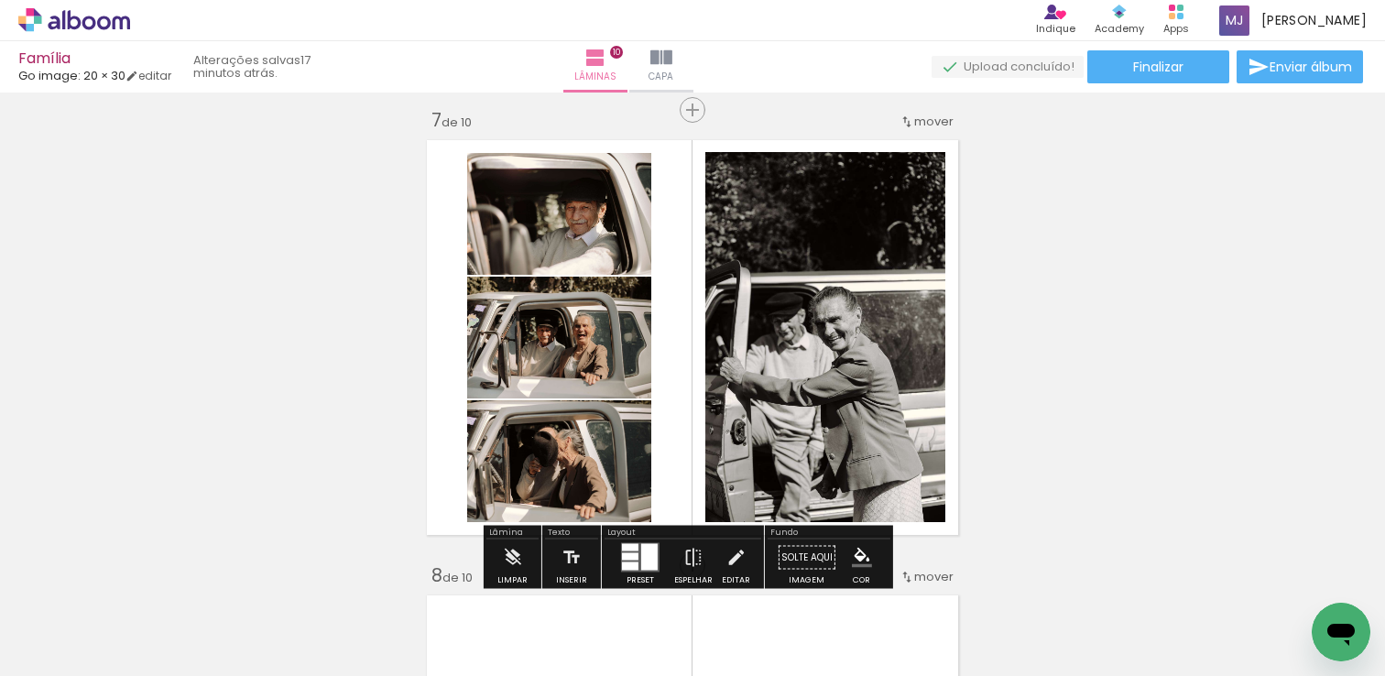
drag, startPoint x: 648, startPoint y: 550, endPoint x: 698, endPoint y: 506, distance: 66.9
click at [648, 550] on div at bounding box center [649, 557] width 16 height 27
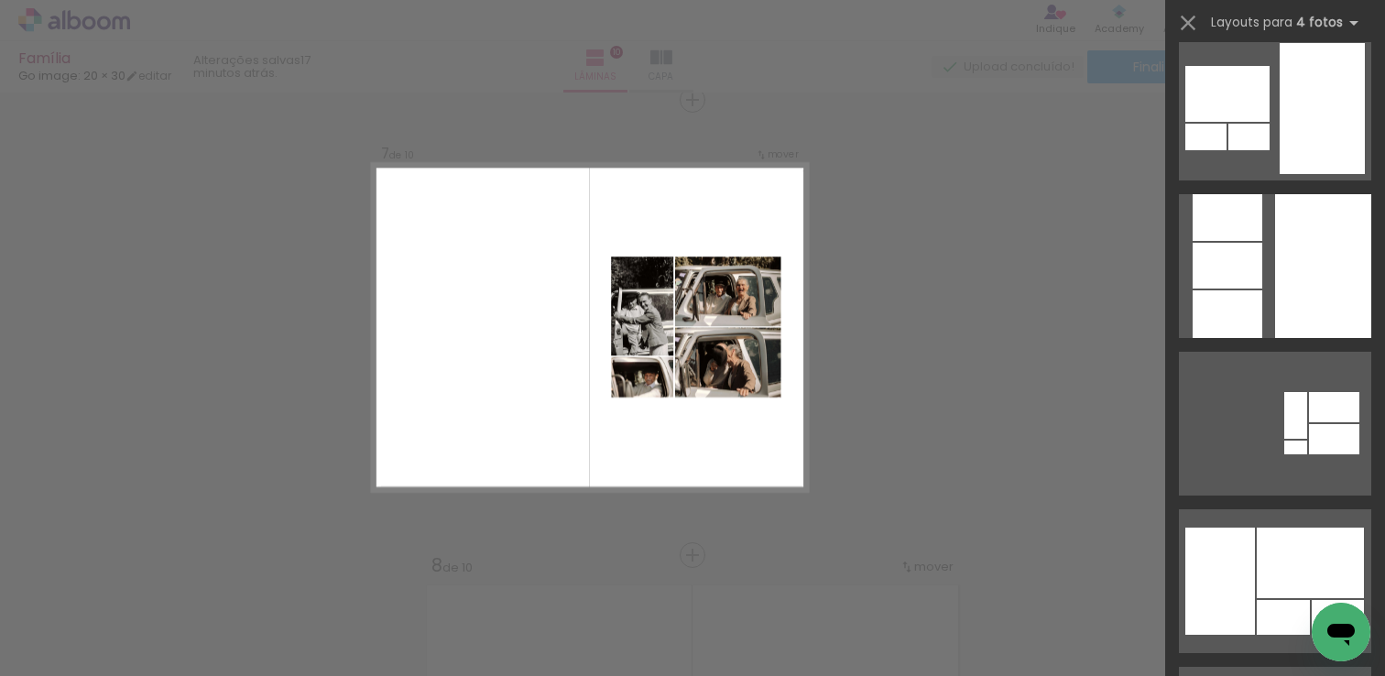
scroll to position [5373, 0]
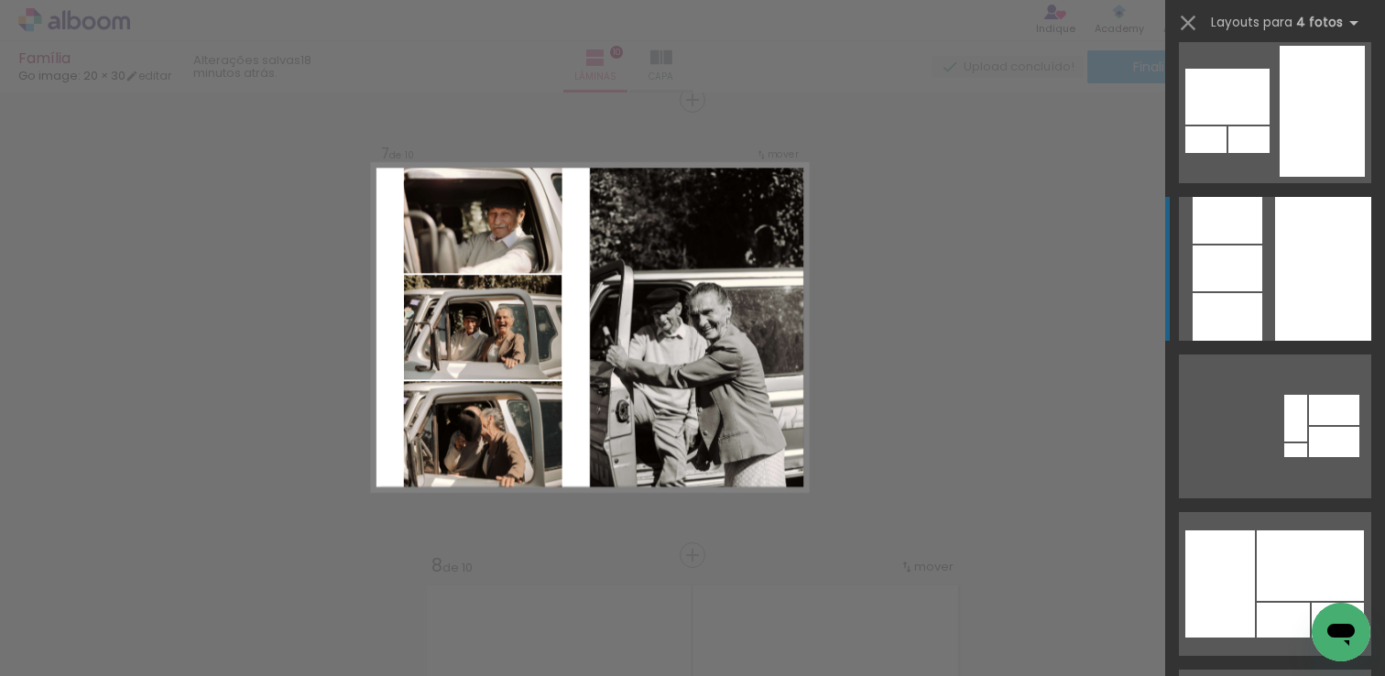
click at [1311, 282] on div at bounding box center [1323, 269] width 96 height 144
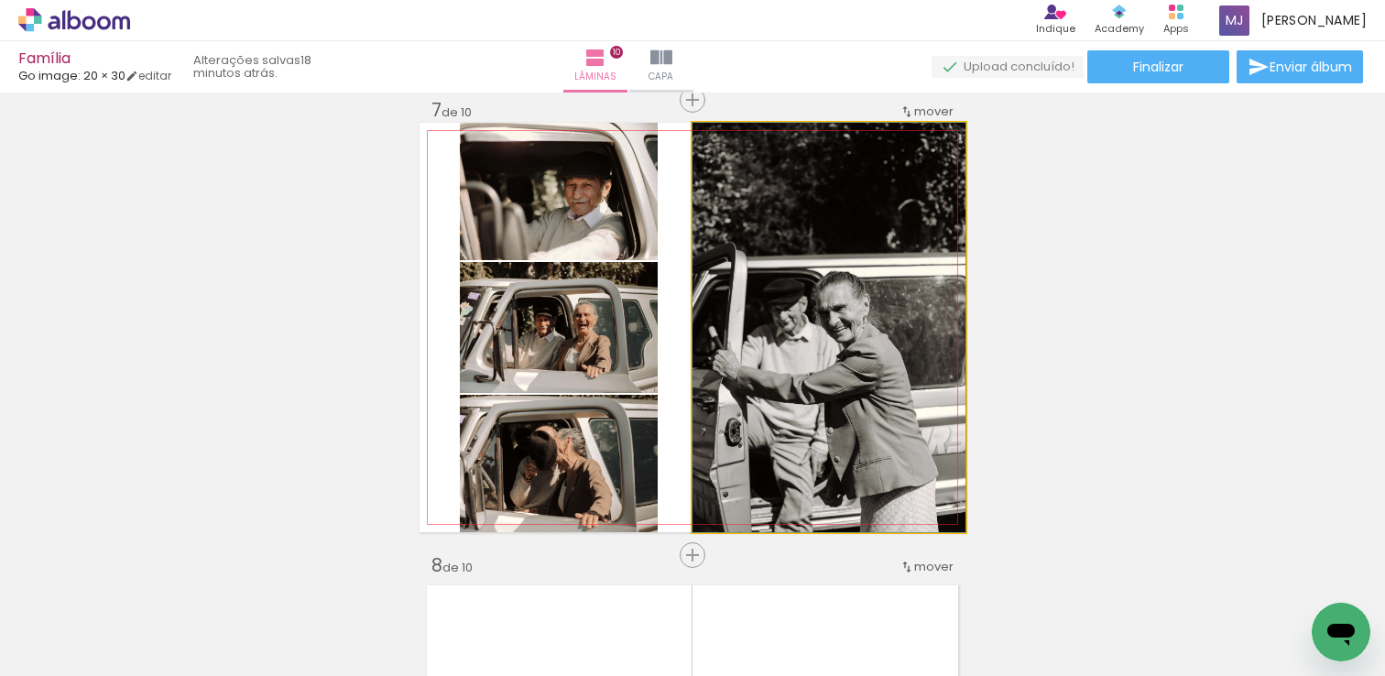
click at [899, 391] on quentale-photo at bounding box center [828, 327] width 273 height 409
click at [899, 387] on quentale-photo at bounding box center [828, 327] width 273 height 409
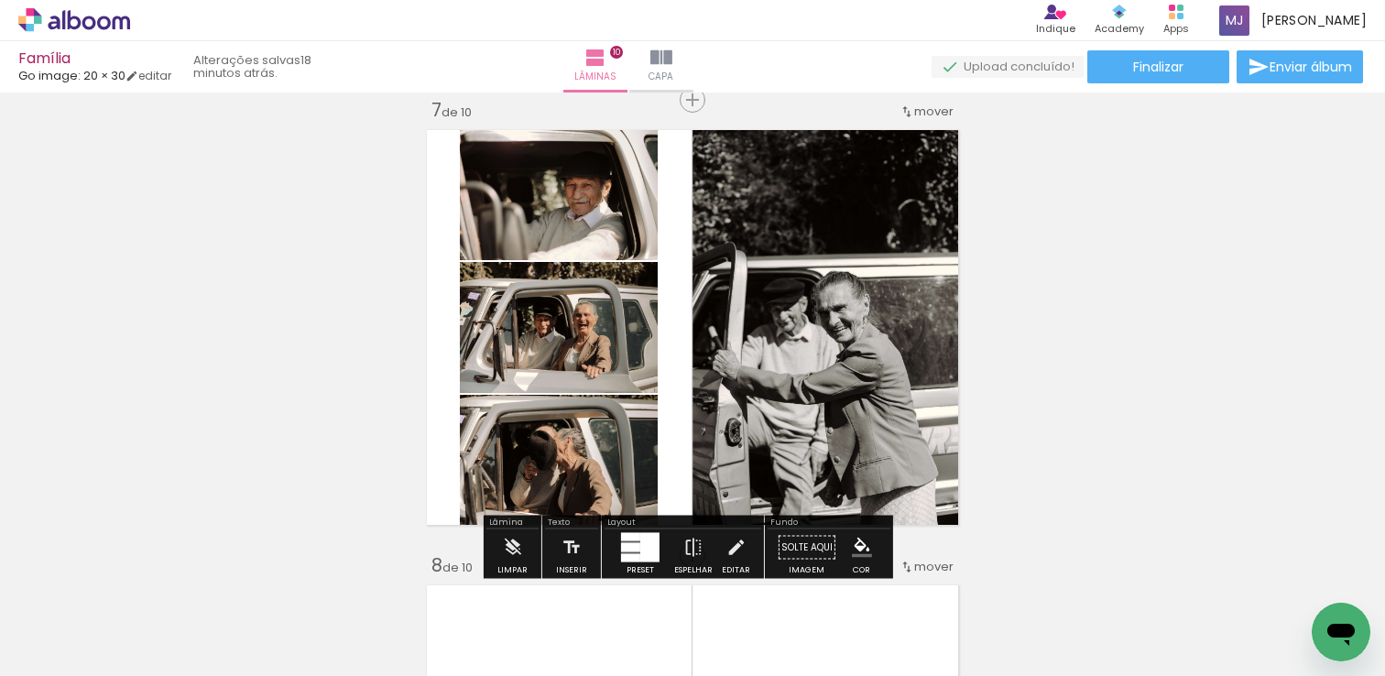
click at [675, 145] on quentale-layouter at bounding box center [692, 327] width 546 height 409
click at [670, 126] on quentale-layouter at bounding box center [692, 327] width 546 height 409
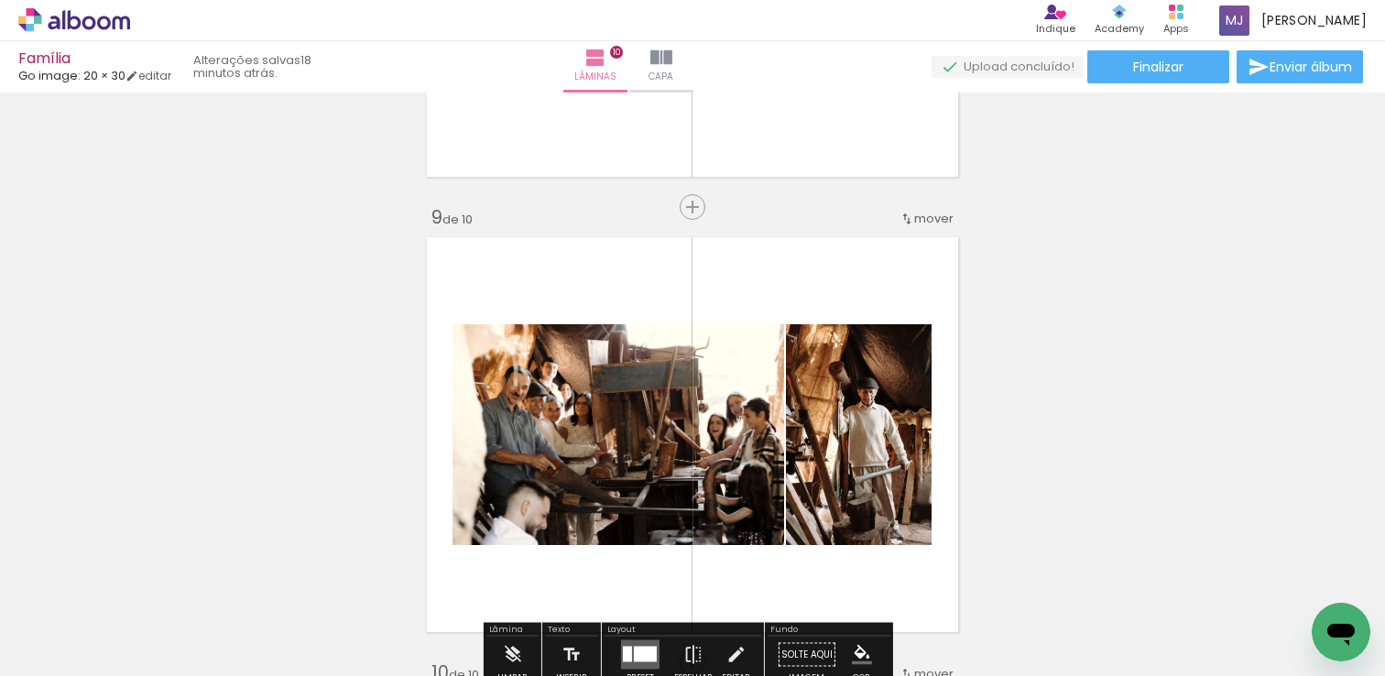
scroll to position [3536, 0]
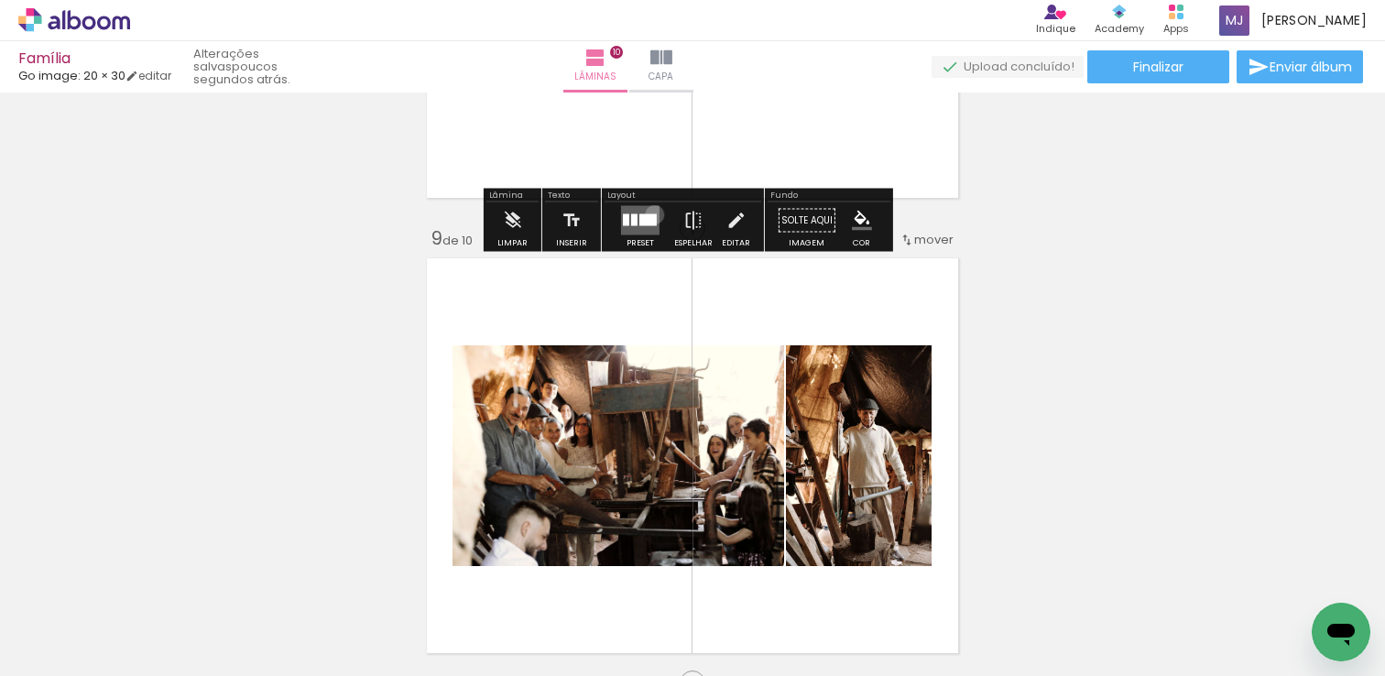
click at [650, 214] on div at bounding box center [647, 220] width 17 height 12
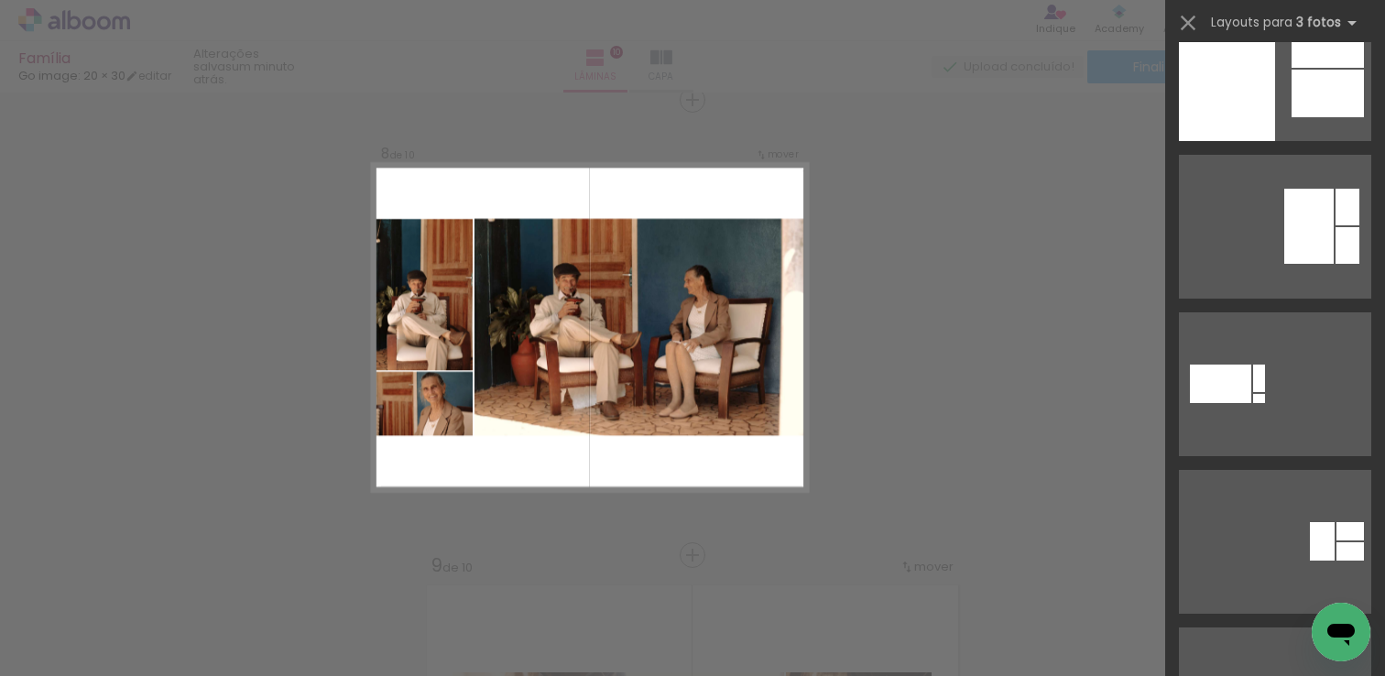
scroll to position [14541, 0]
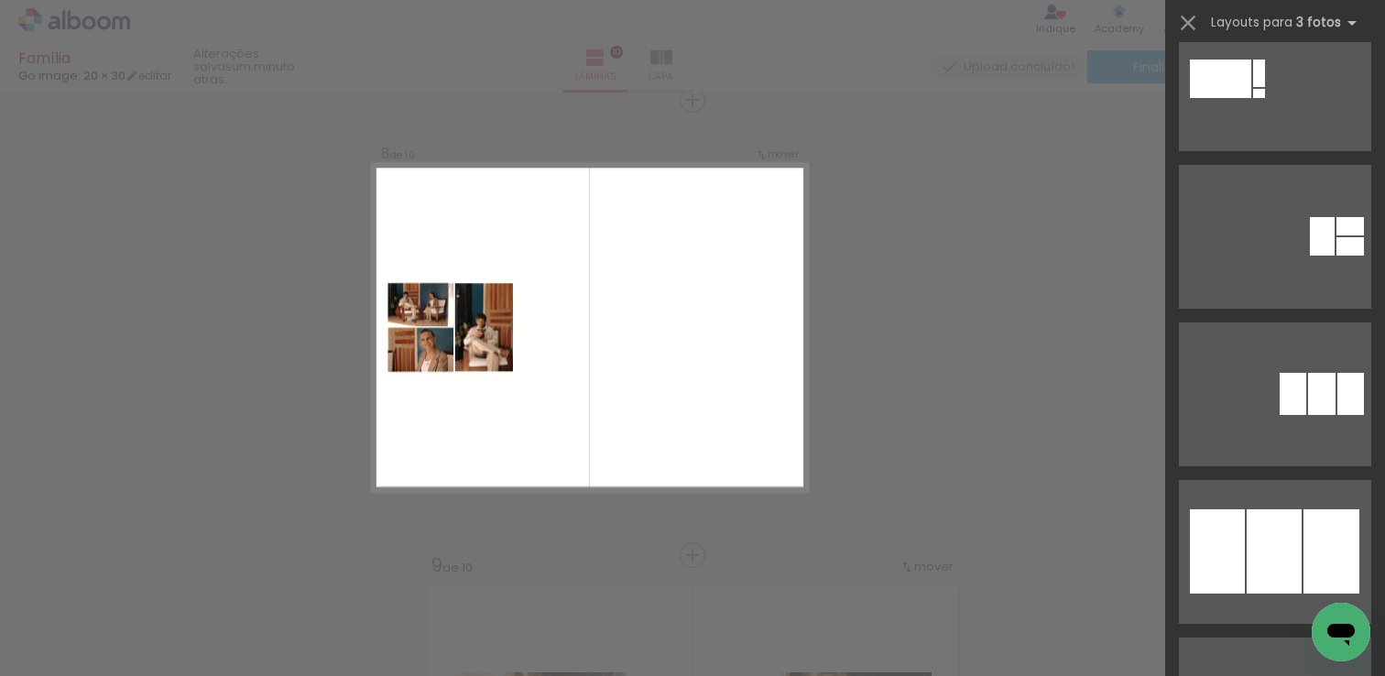
click at [0, 0] on div "Confirmar Cancelar" at bounding box center [0, 0] width 0 height 0
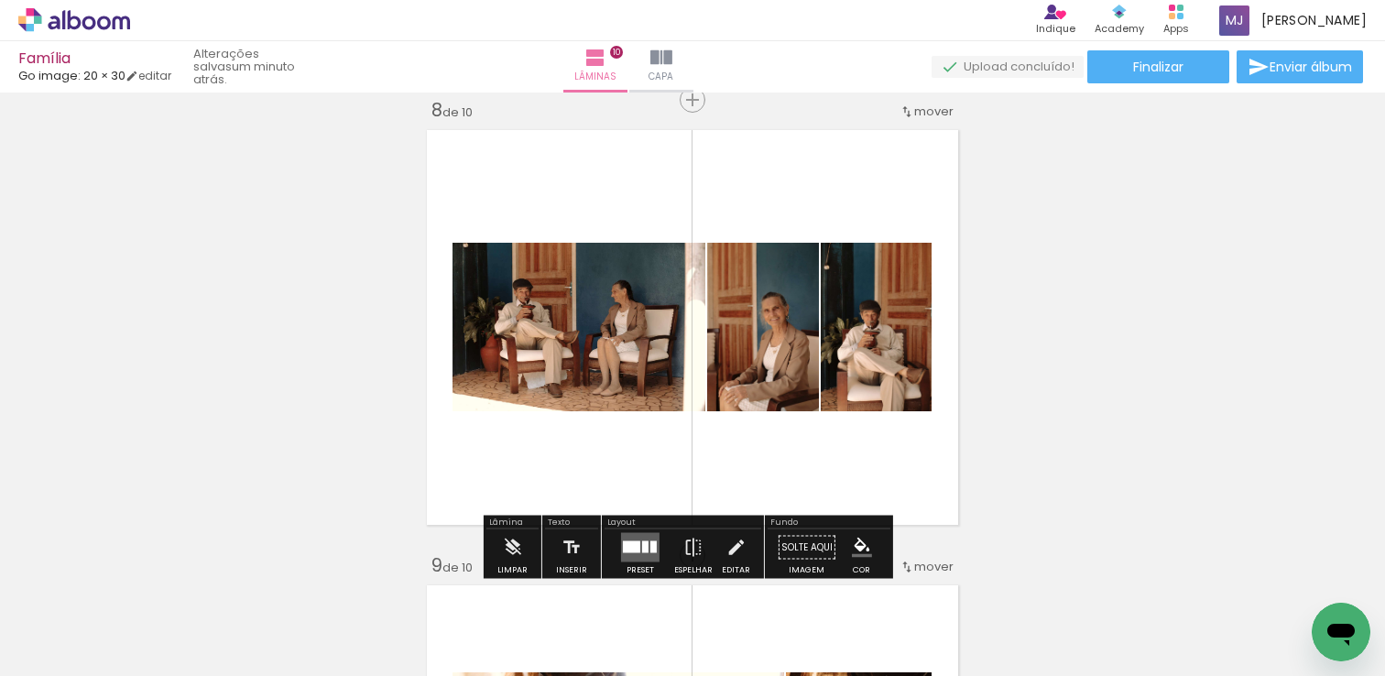
click at [1186, 69] on paper-button "Finalizar" at bounding box center [1158, 66] width 142 height 33
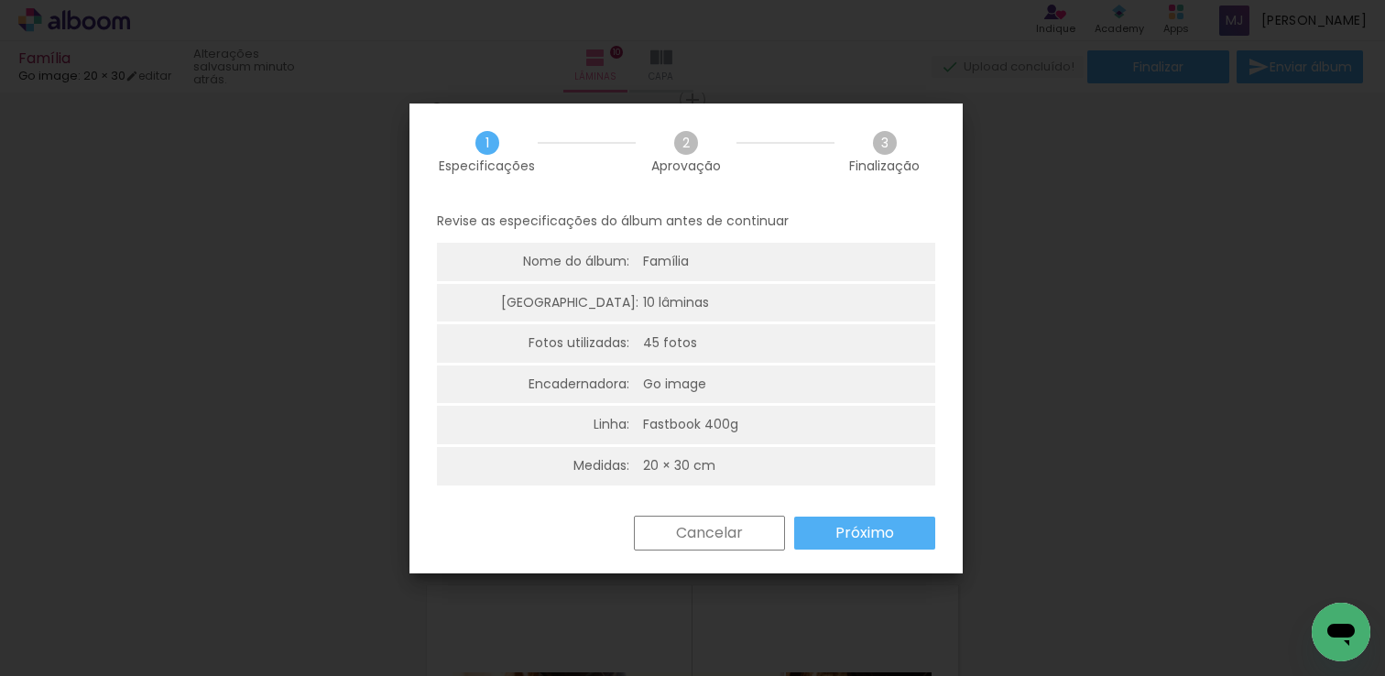
click at [902, 529] on paper-button "Próximo" at bounding box center [864, 533] width 141 height 33
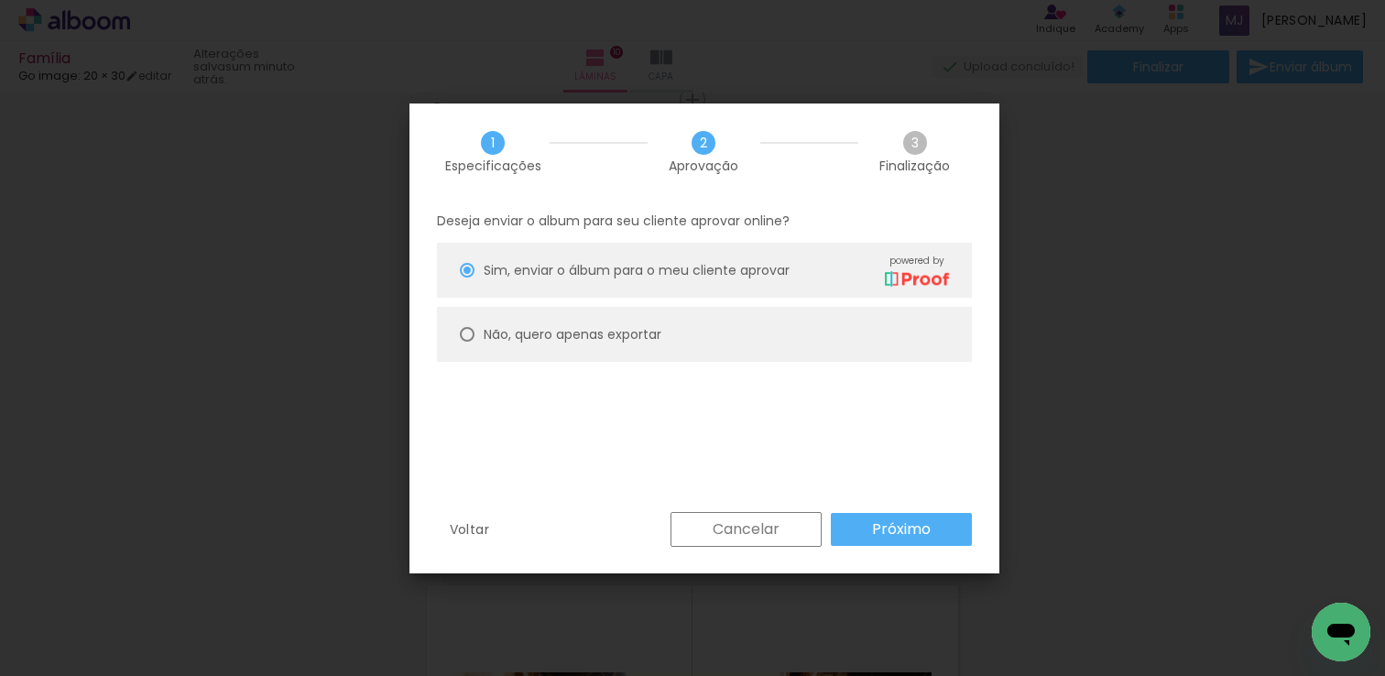
click at [609, 356] on paper-radio-button "Não, quero apenas exportar" at bounding box center [704, 334] width 535 height 55
type paper-radio-button "on"
click at [0, 0] on slot "Próximo" at bounding box center [0, 0] width 0 height 0
type input "Alta, 300 DPI"
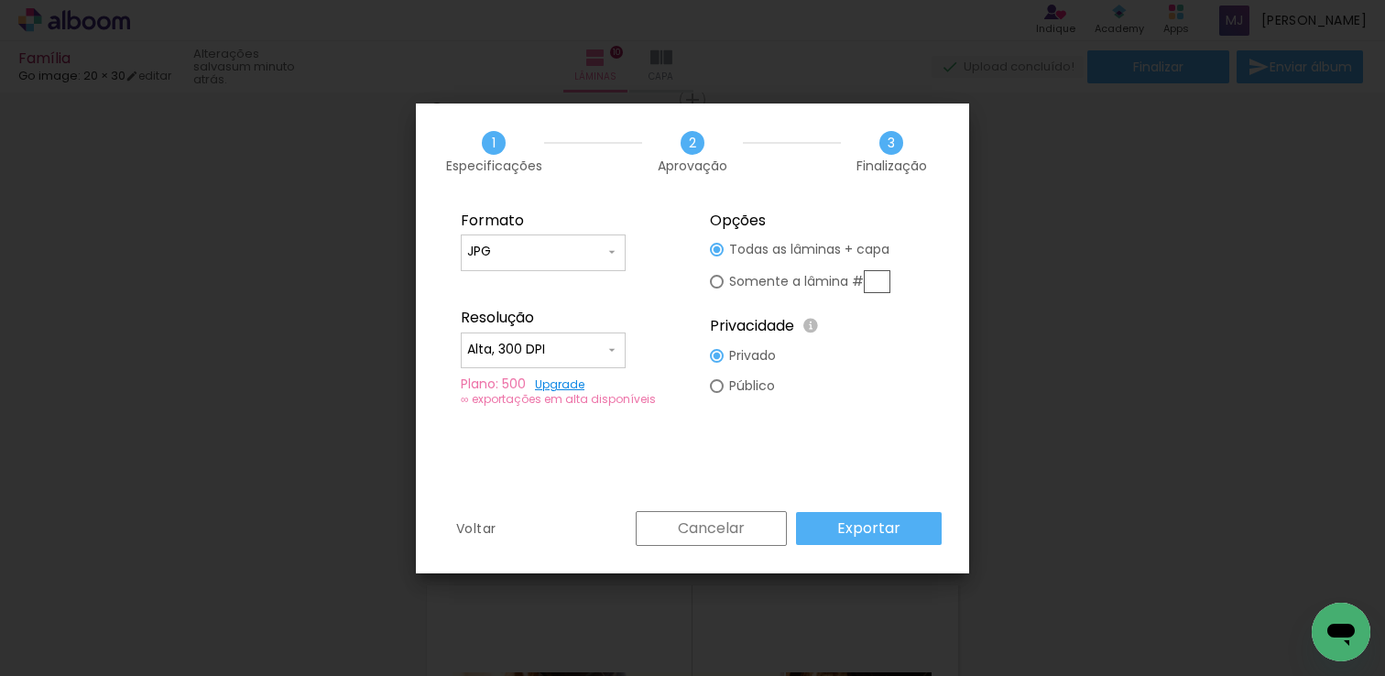
click at [0, 0] on slot "Somente a lâmina #" at bounding box center [0, 0] width 0 height 0
type paper-radio-button "on"
click at [875, 285] on input "text" at bounding box center [877, 281] width 27 height 23
type paper-radio-button "on"
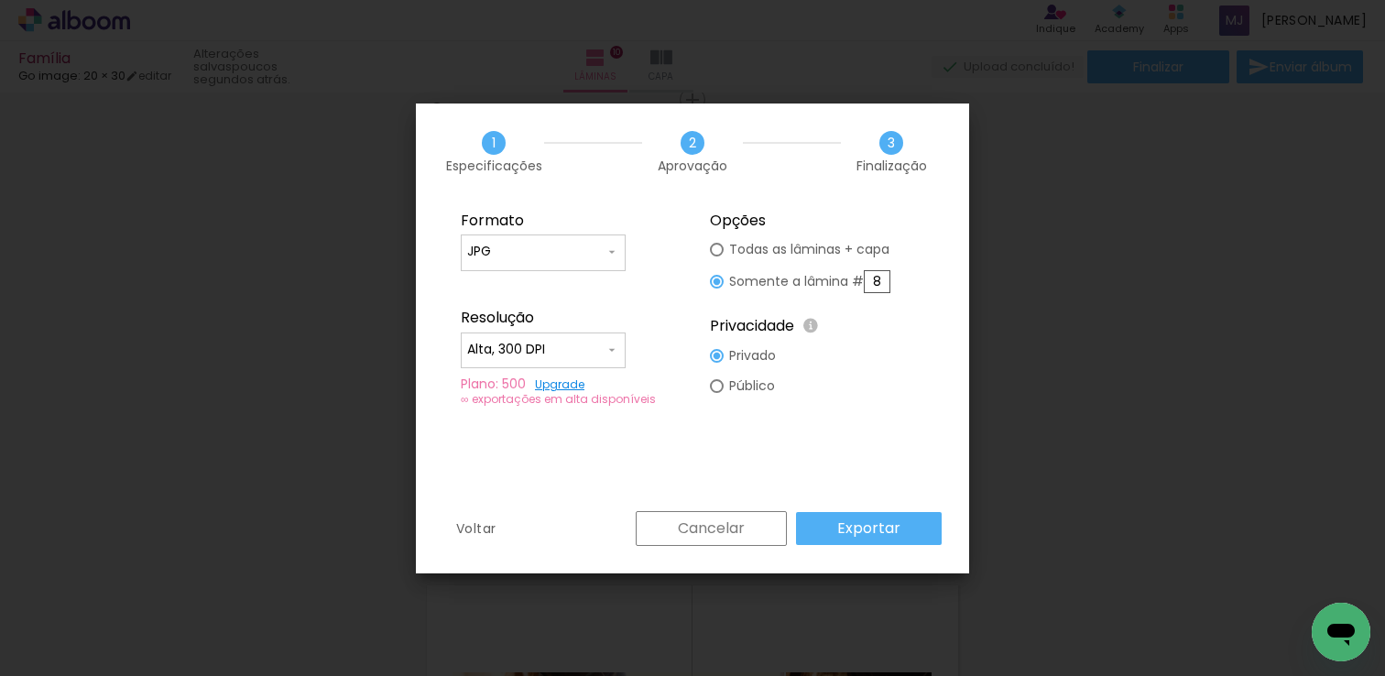
type input "8"
click at [900, 526] on paper-button "Exportar" at bounding box center [869, 528] width 146 height 33
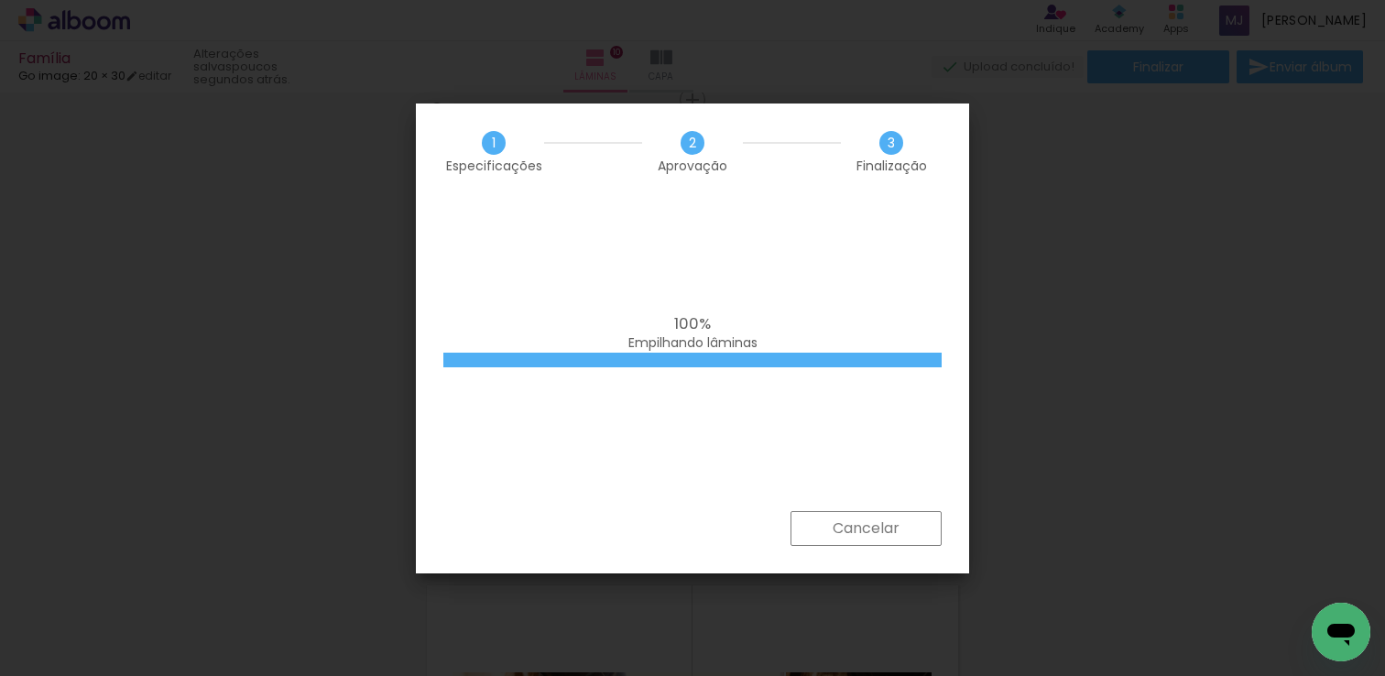
click at [683, 330] on span "100%" at bounding box center [692, 323] width 37 height 22
click at [689, 332] on span "100%" at bounding box center [692, 323] width 37 height 22
click at [690, 328] on span "100%" at bounding box center [692, 323] width 37 height 22
click at [799, 416] on div "100% Empilhando lâminas" at bounding box center [692, 355] width 553 height 311
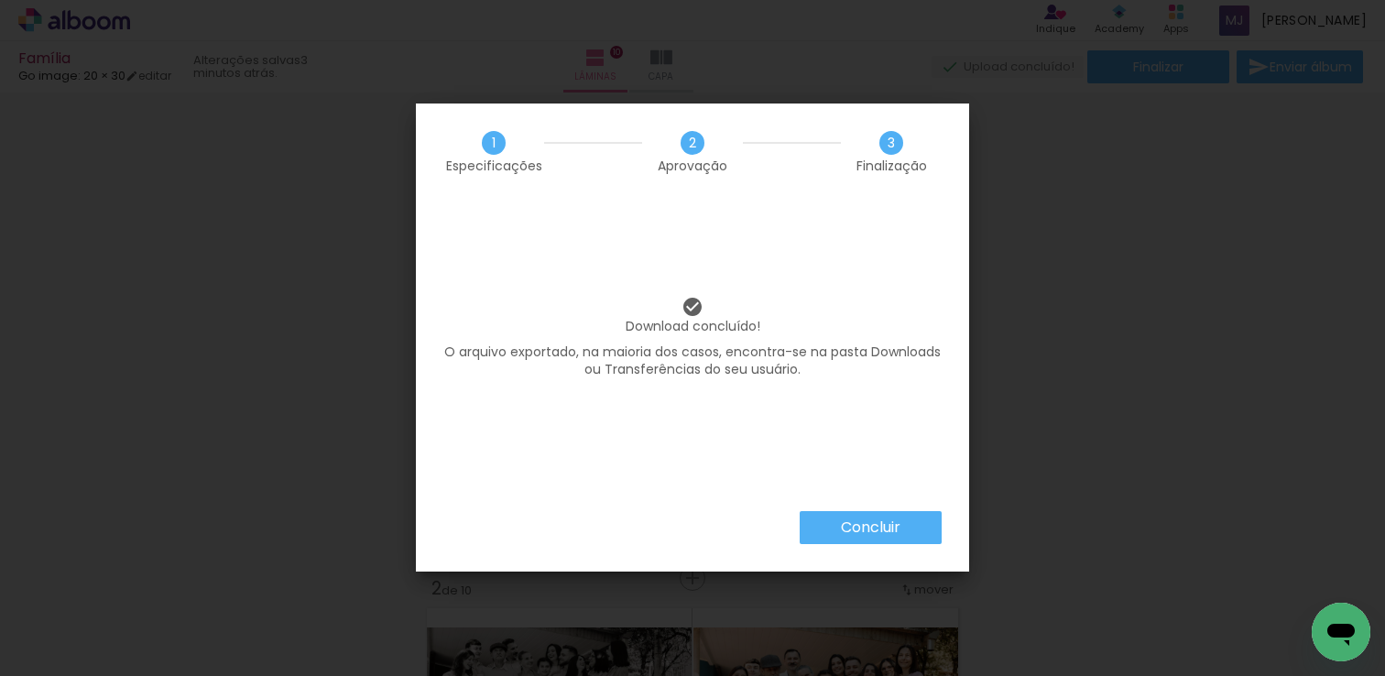
scroll to position [14541, 0]
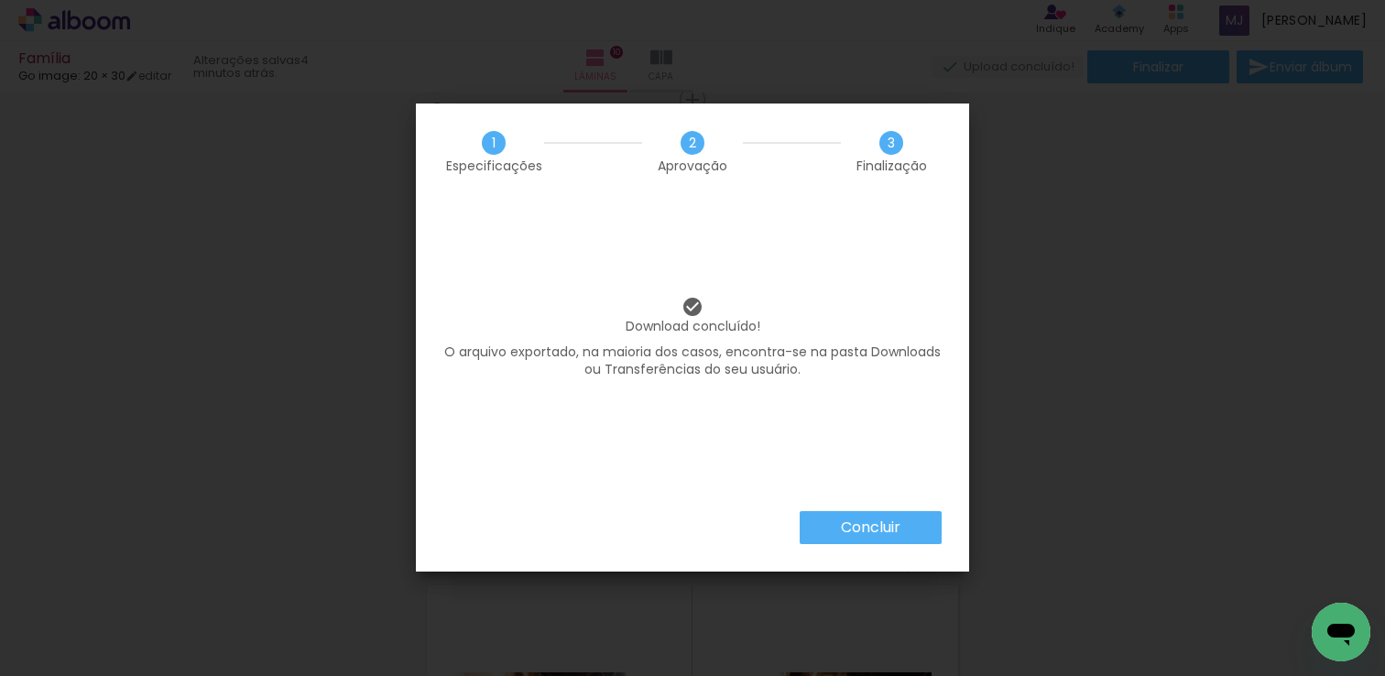
scroll to position [14541, 0]
